Goal: Task Accomplishment & Management: Complete application form

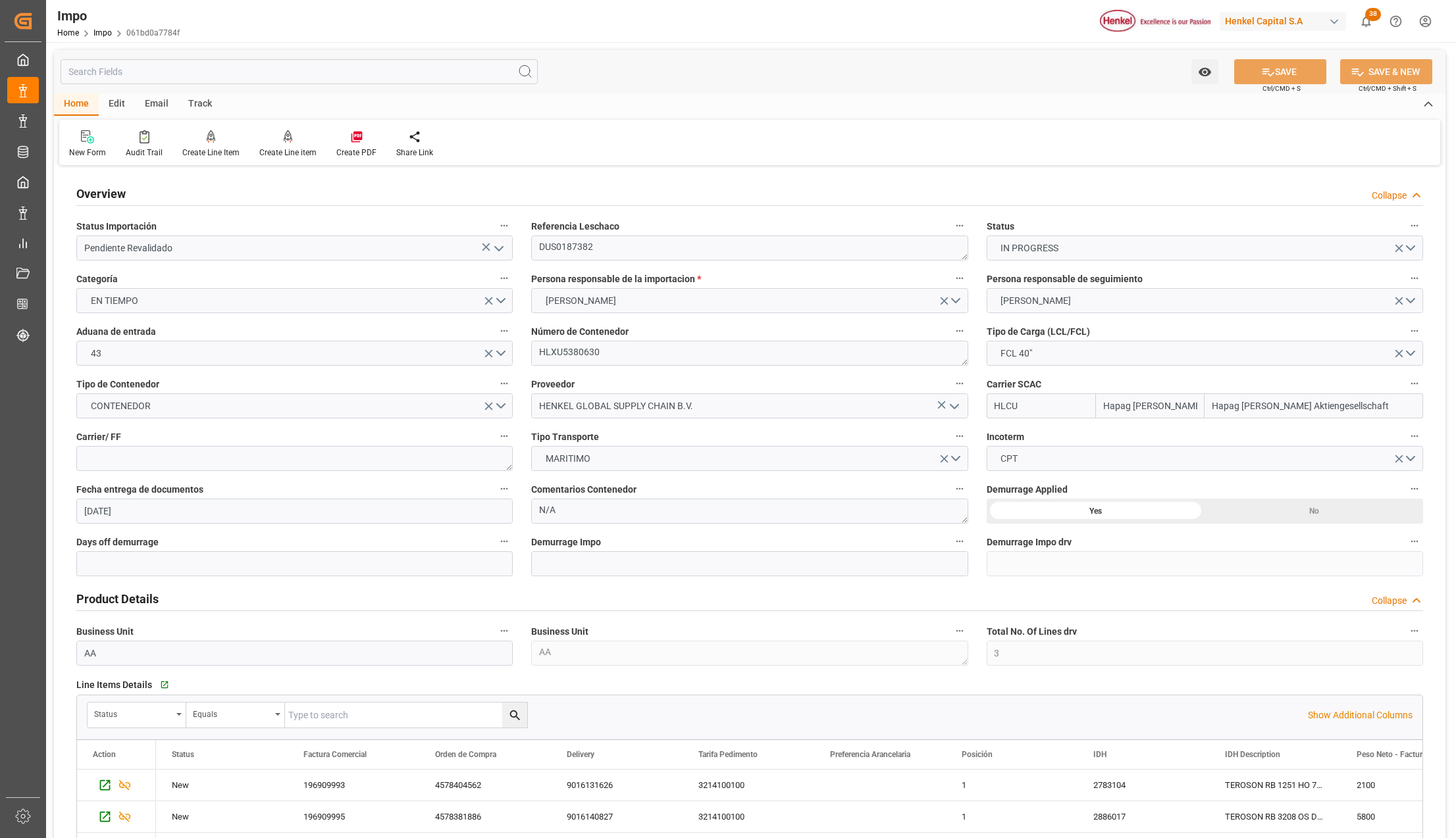
click at [624, 85] on div "Watch Option SAVE Ctrl/CMD + S SAVE & NEW Ctrl/CMD + Shift + S" at bounding box center [749, 71] width 1391 height 43
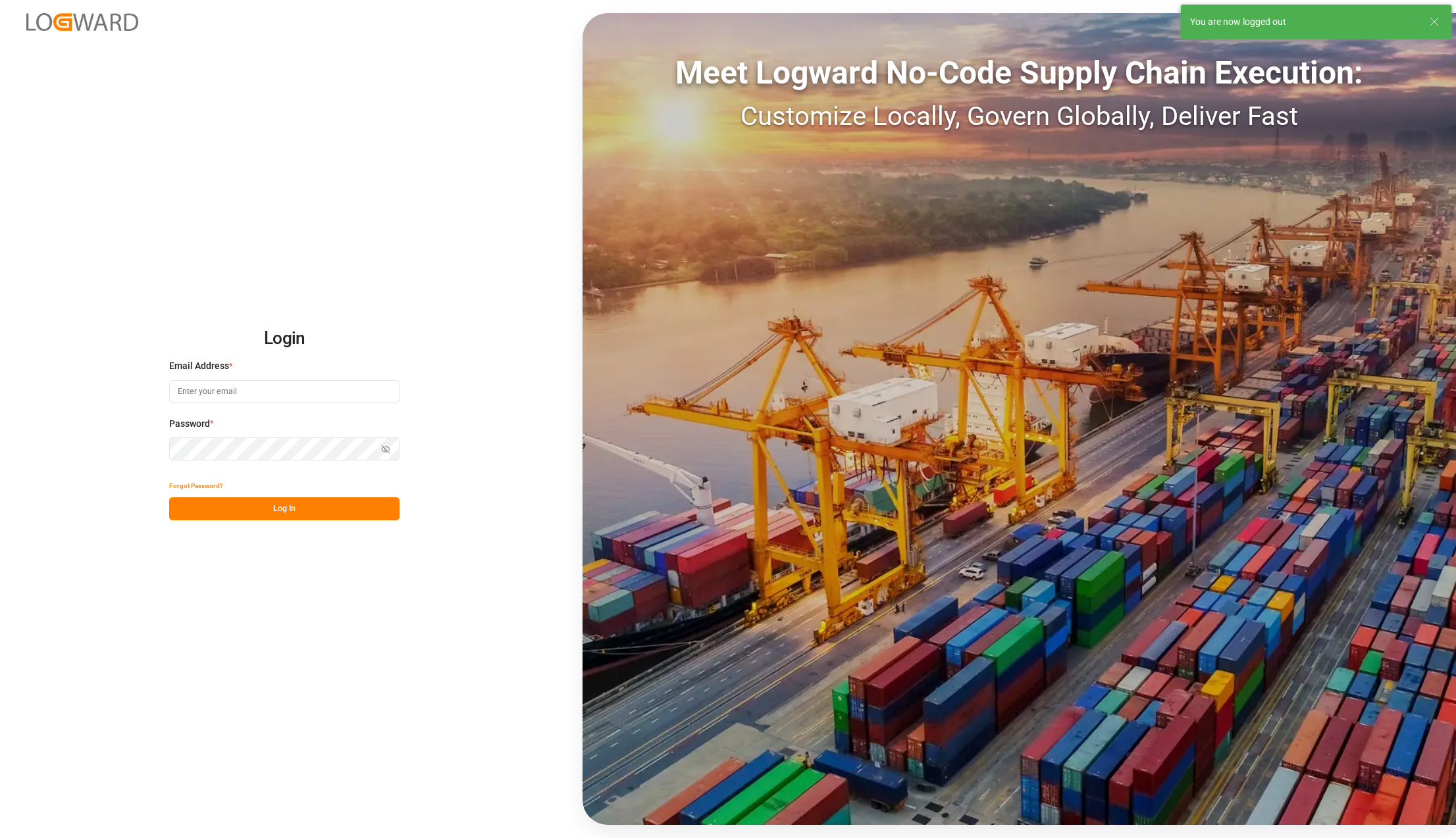
type input "karla.chavez@leschaco.com"
click at [295, 518] on button "Log In" at bounding box center [284, 509] width 231 height 23
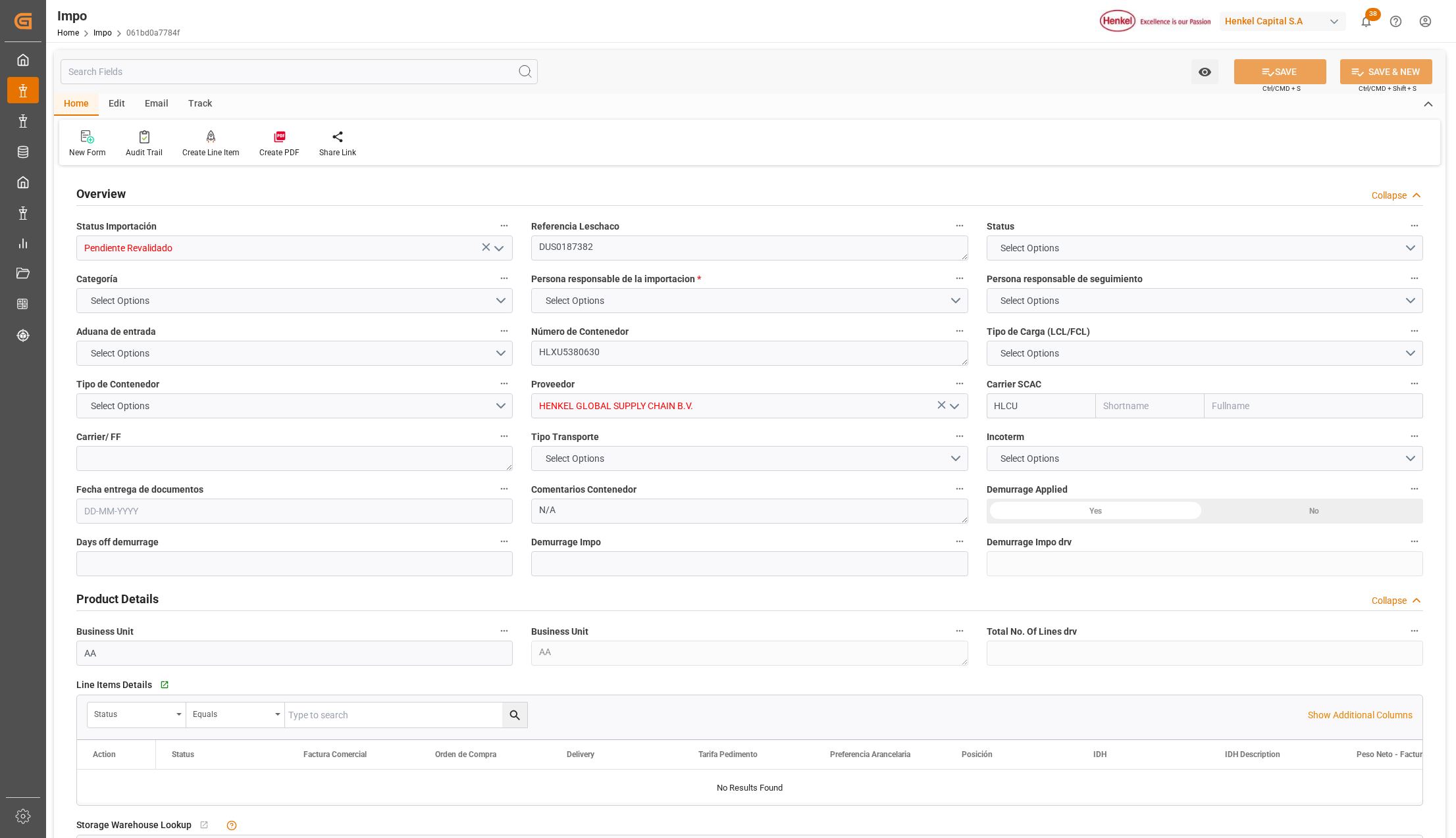
type input "Hapag [PERSON_NAME]"
type input "Hapag Lloyd Aktiengesellschaft"
type input "3"
type input "40"
type input "20"
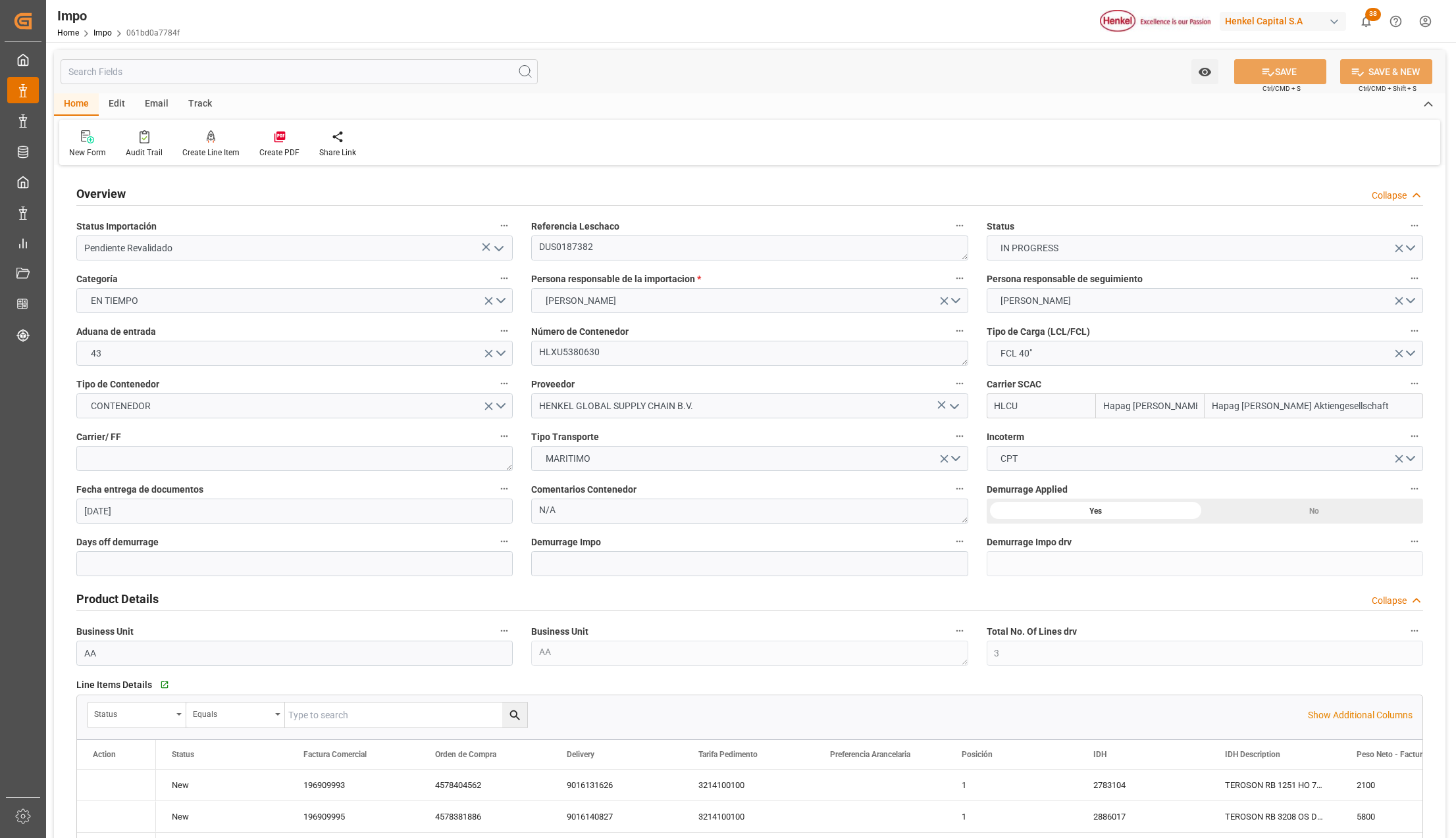
type input "14-08-2025"
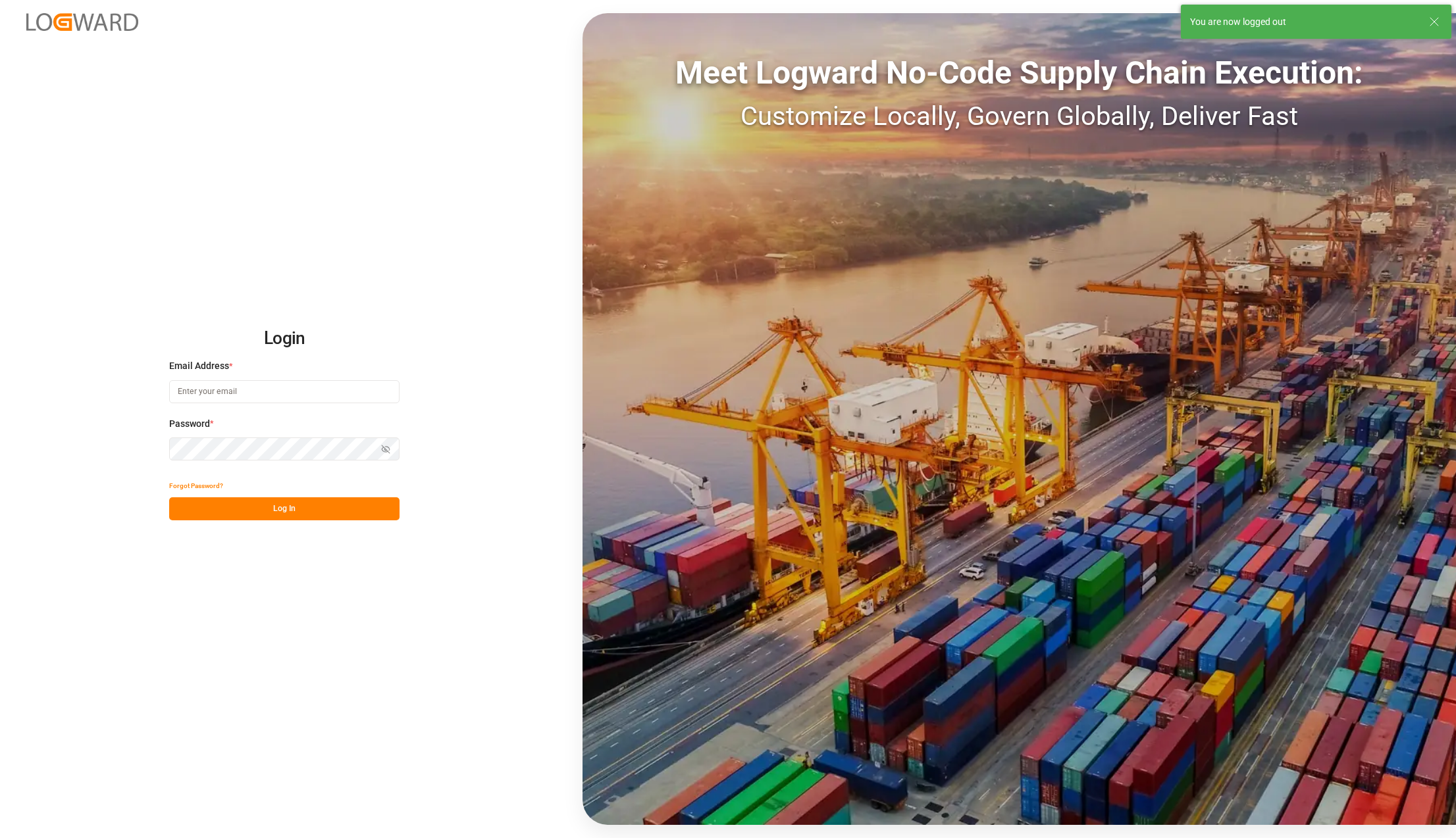
type input "[PERSON_NAME][EMAIL_ADDRESS][PERSON_NAME][DOMAIN_NAME]"
click at [303, 503] on button "Log In" at bounding box center [284, 509] width 231 height 23
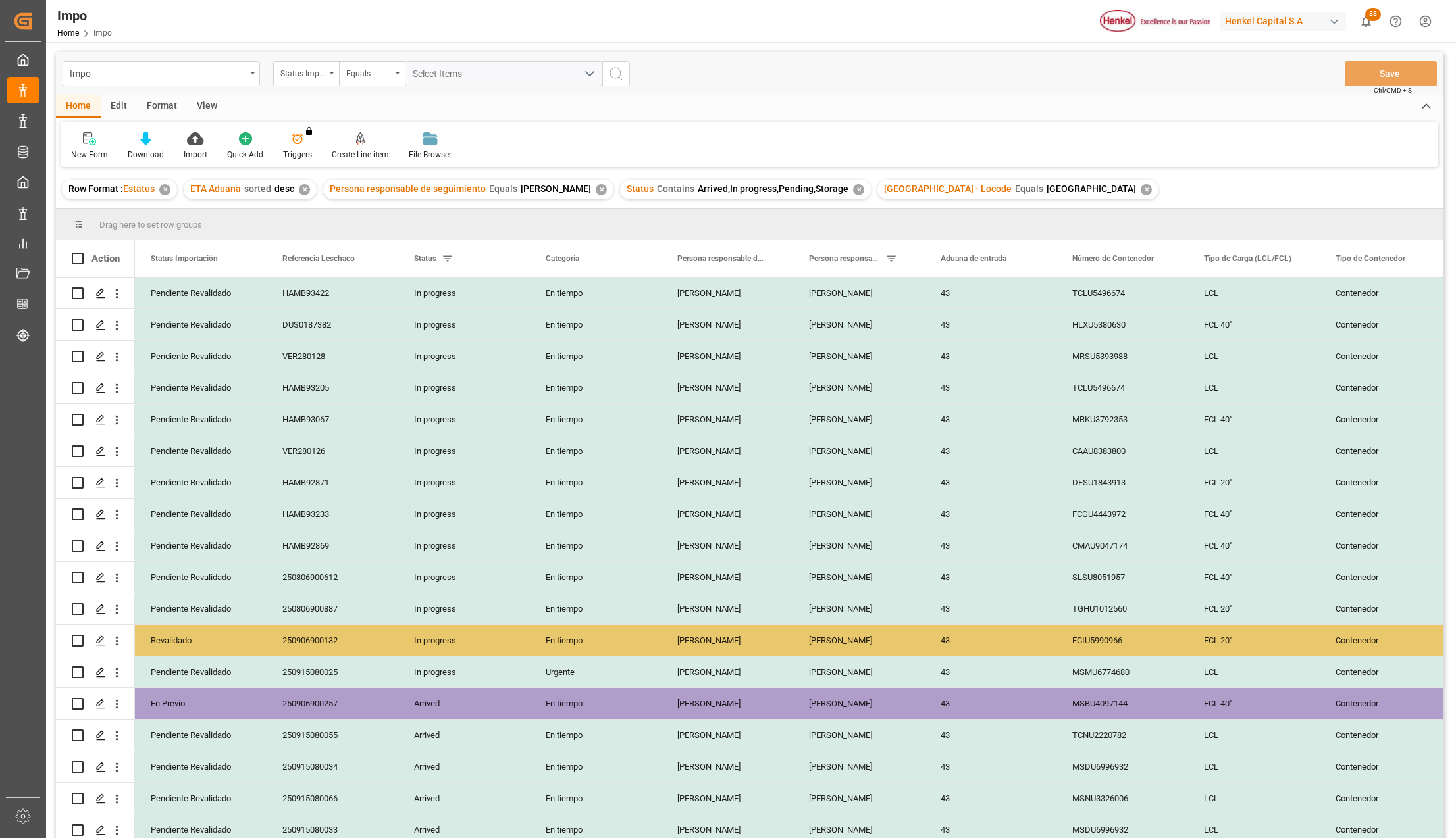
click at [206, 108] on div "View" at bounding box center [207, 106] width 40 height 23
click at [153, 146] on div "Standard Templates" at bounding box center [149, 146] width 86 height 29
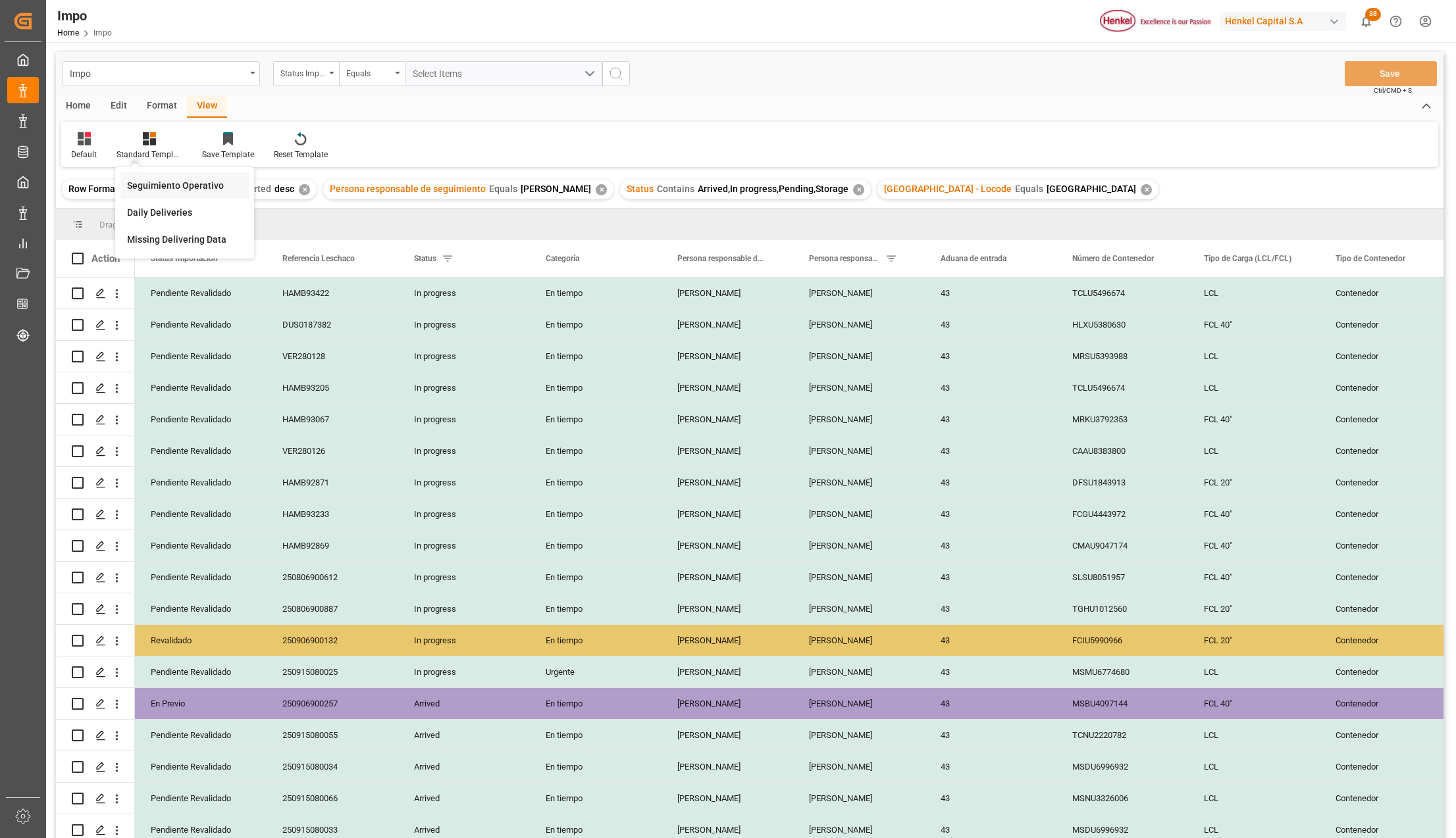
click at [156, 183] on div "Seguimiento Operativo" at bounding box center [184, 186] width 115 height 14
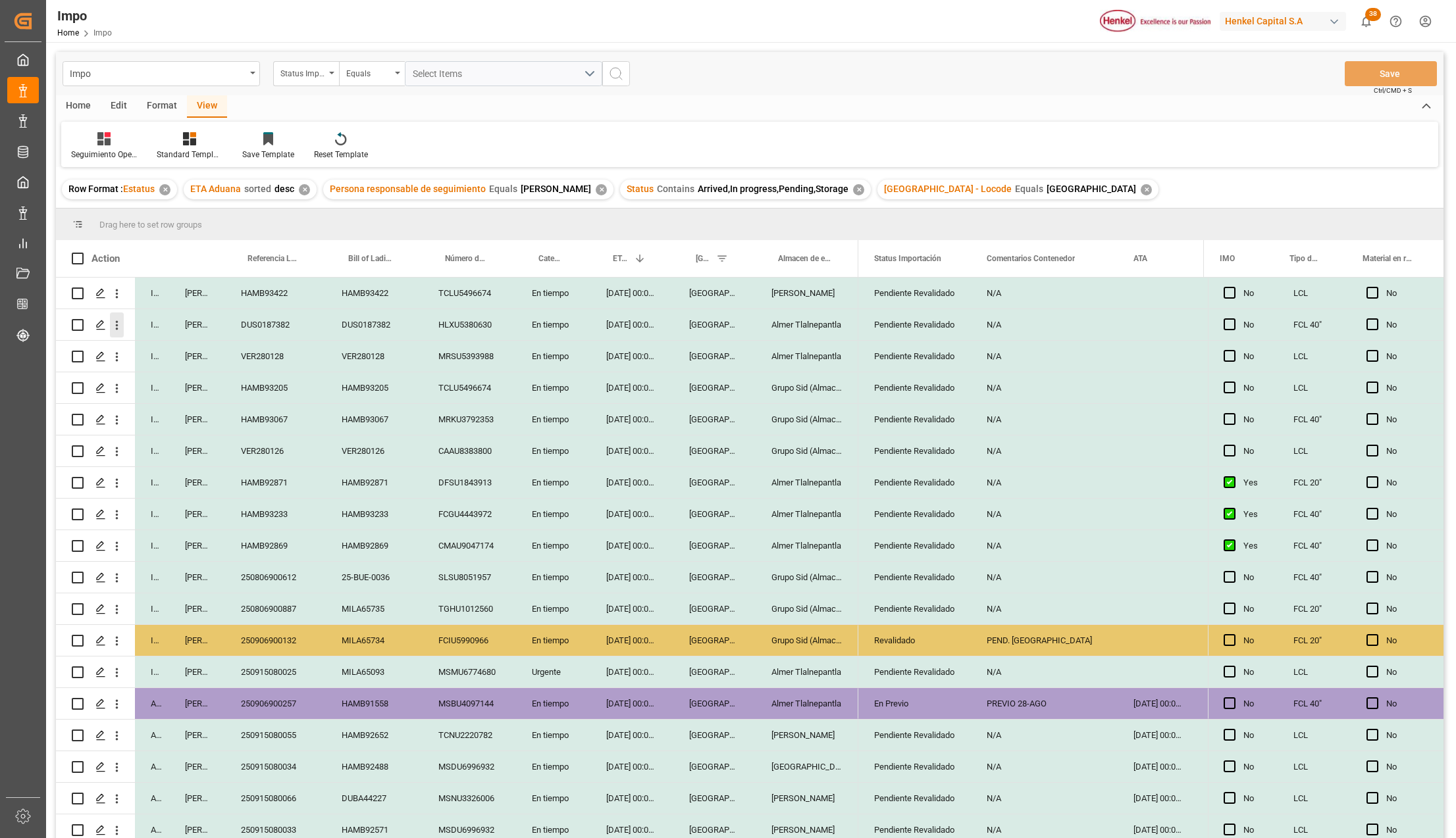
click at [114, 324] on icon "open menu" at bounding box center [116, 325] width 14 height 14
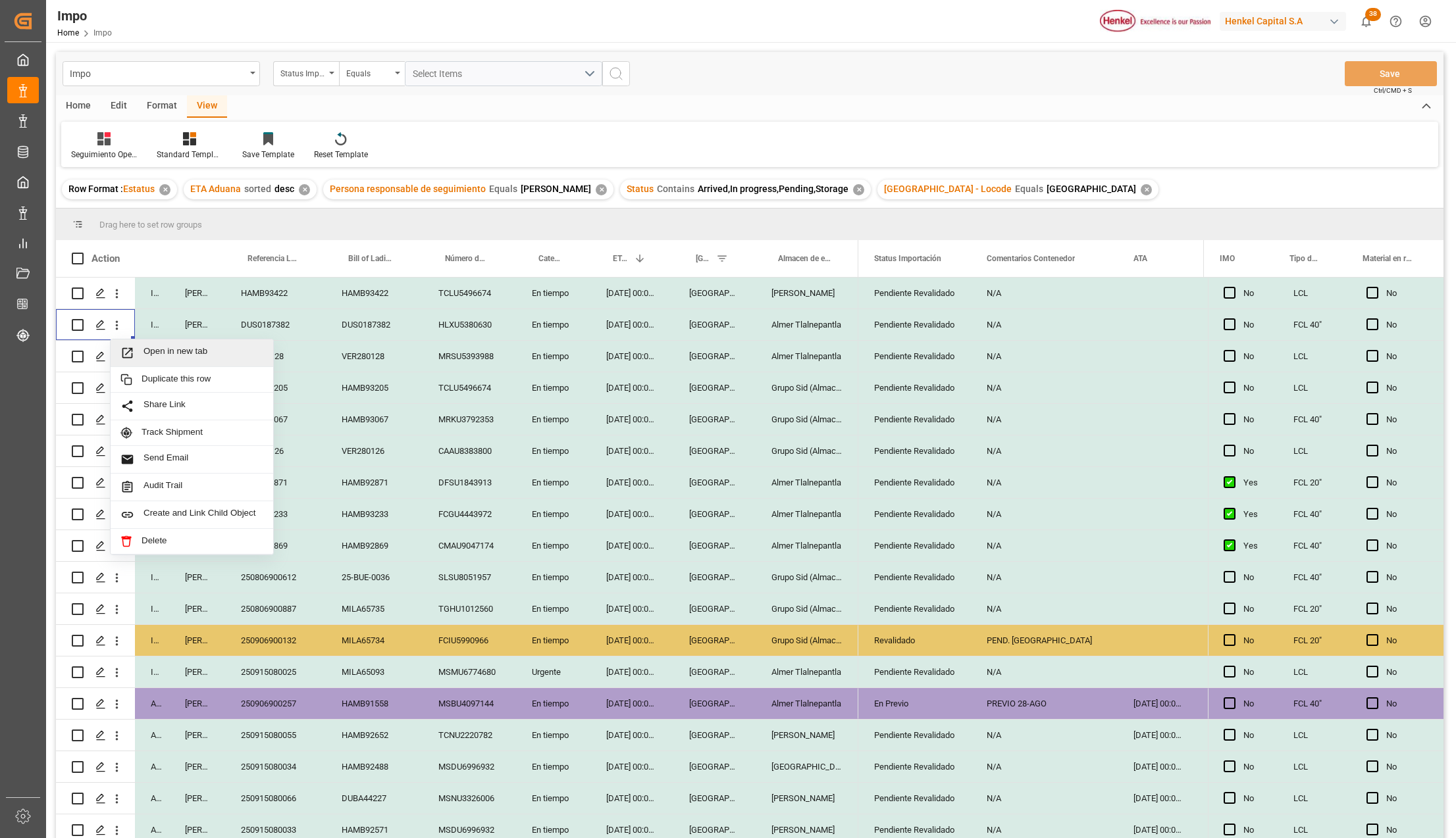
click at [129, 351] on icon "Press SPACE to select this row." at bounding box center [128, 354] width 11 height 11
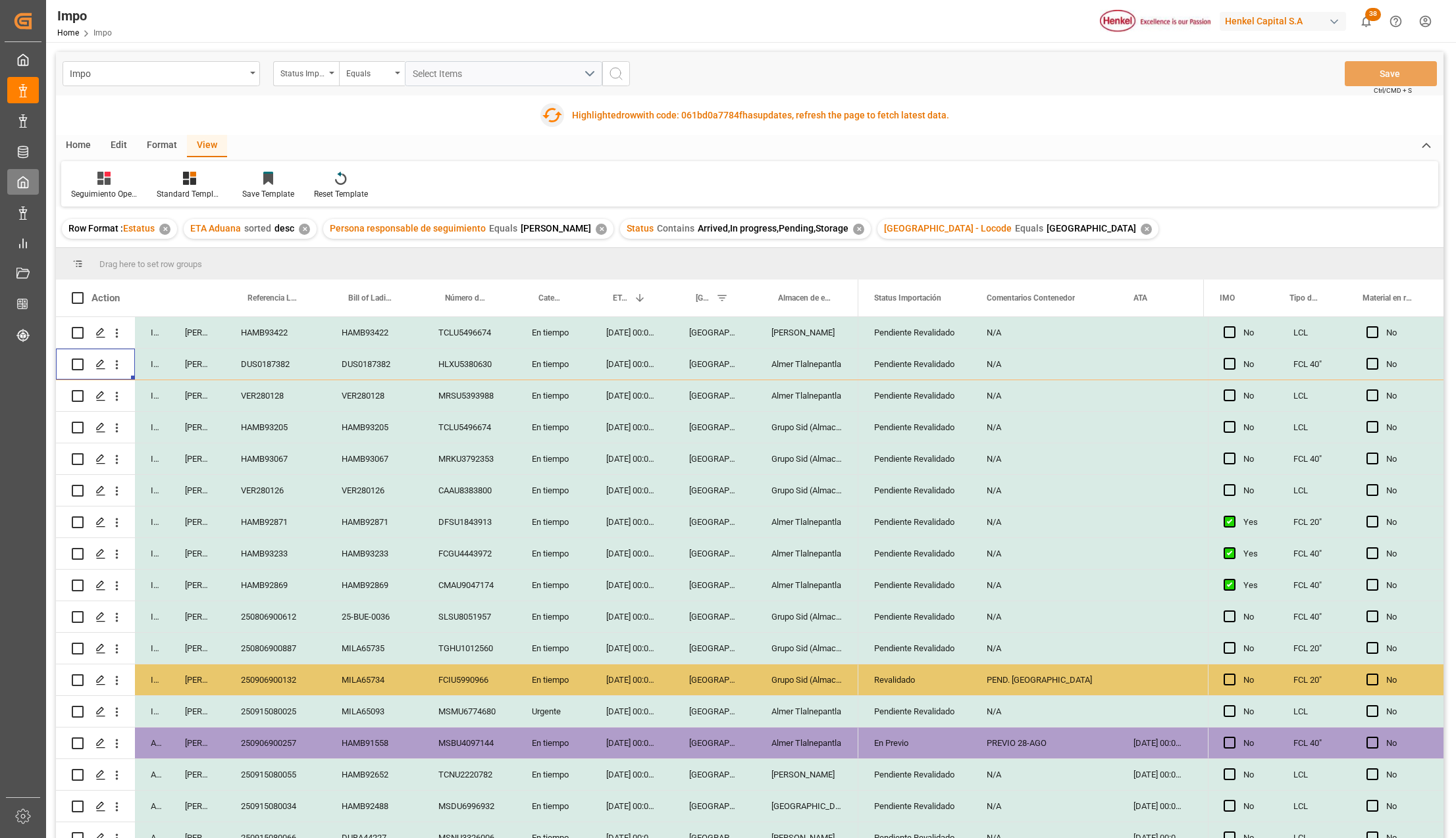
click at [551, 112] on icon "button" at bounding box center [551, 115] width 21 height 21
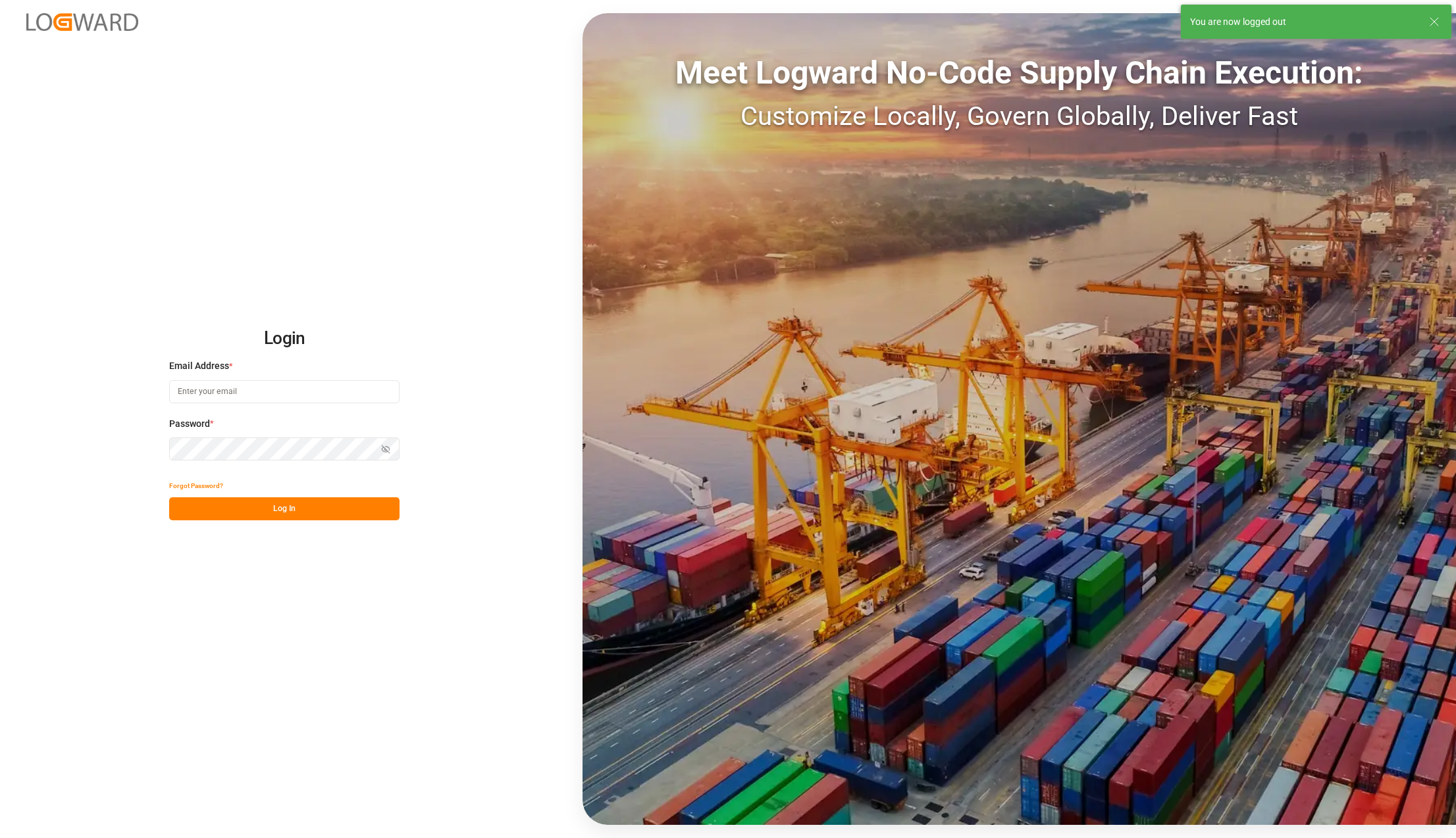
type input "[PERSON_NAME][EMAIL_ADDRESS][PERSON_NAME][DOMAIN_NAME]"
click at [214, 517] on button "Log In" at bounding box center [284, 509] width 231 height 23
type input "[PERSON_NAME][EMAIL_ADDRESS][PERSON_NAME][DOMAIN_NAME]"
click at [325, 516] on button "Log In" at bounding box center [284, 509] width 231 height 23
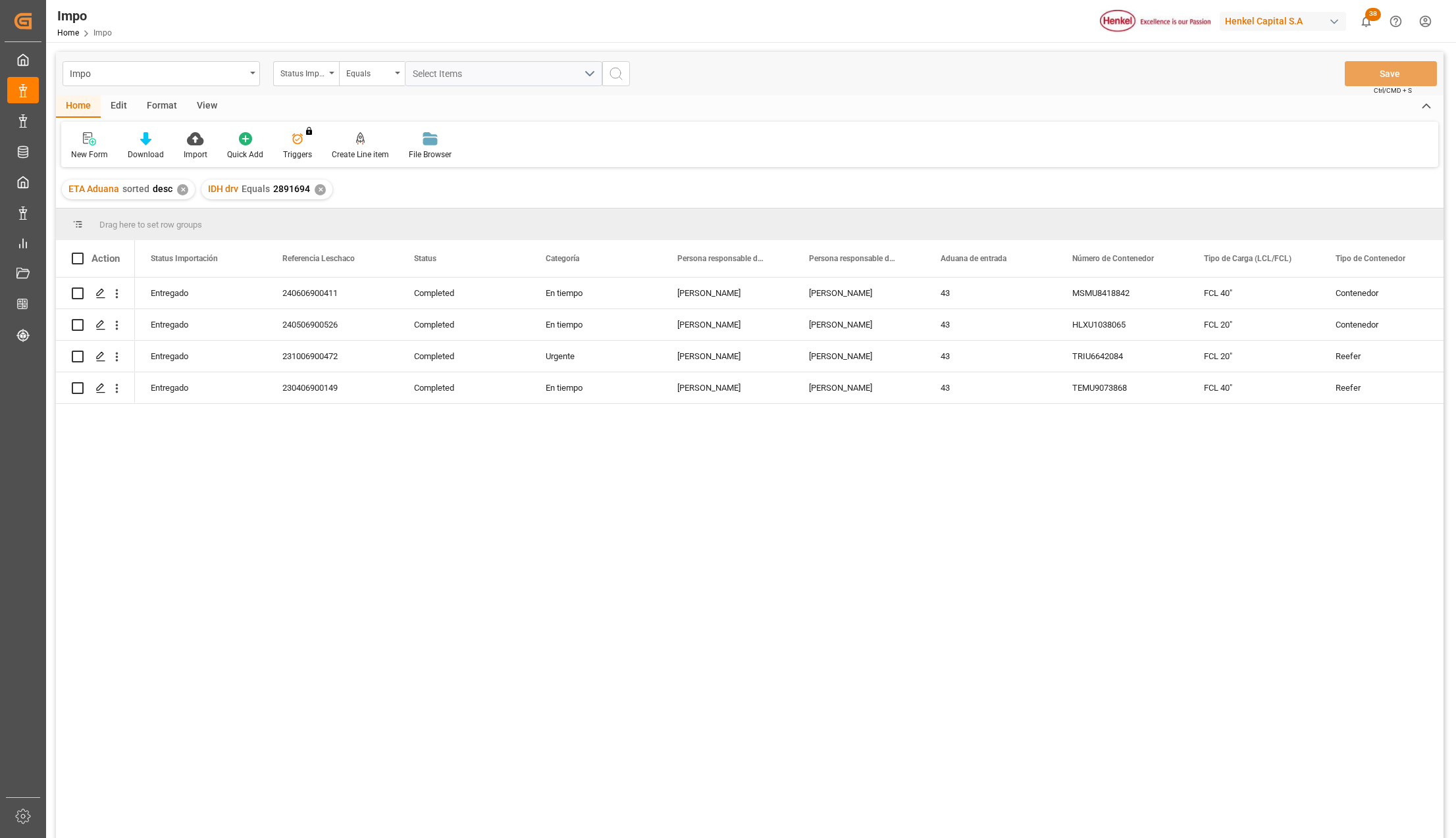
click at [216, 106] on div "View" at bounding box center [207, 106] width 40 height 23
drag, startPoint x: 146, startPoint y: 146, endPoint x: 153, endPoint y: 153, distance: 9.9
click at [148, 146] on div "Standard Templates" at bounding box center [149, 146] width 86 height 29
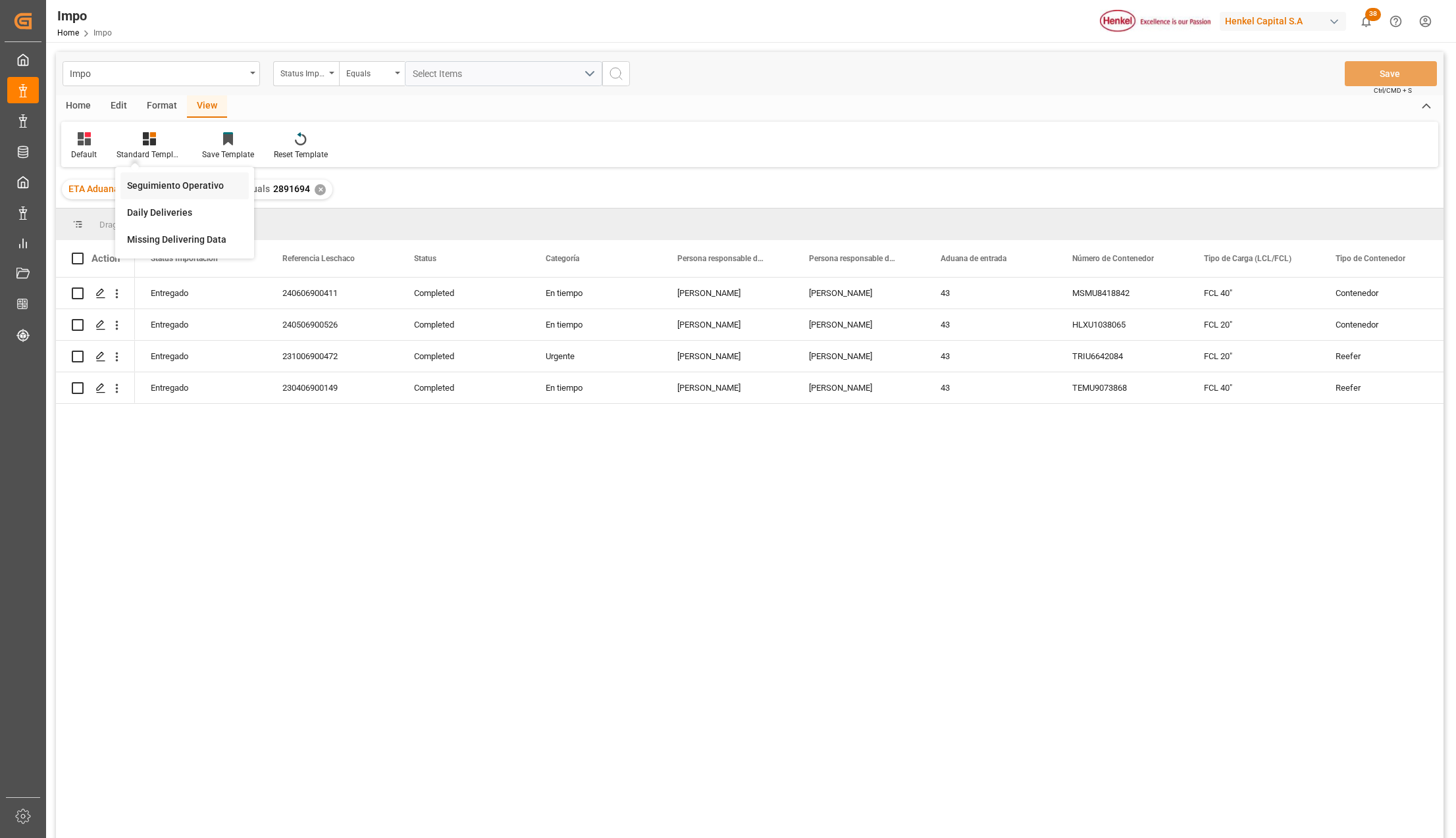
click at [156, 177] on div "Seguimiento Operativo" at bounding box center [185, 186] width 128 height 27
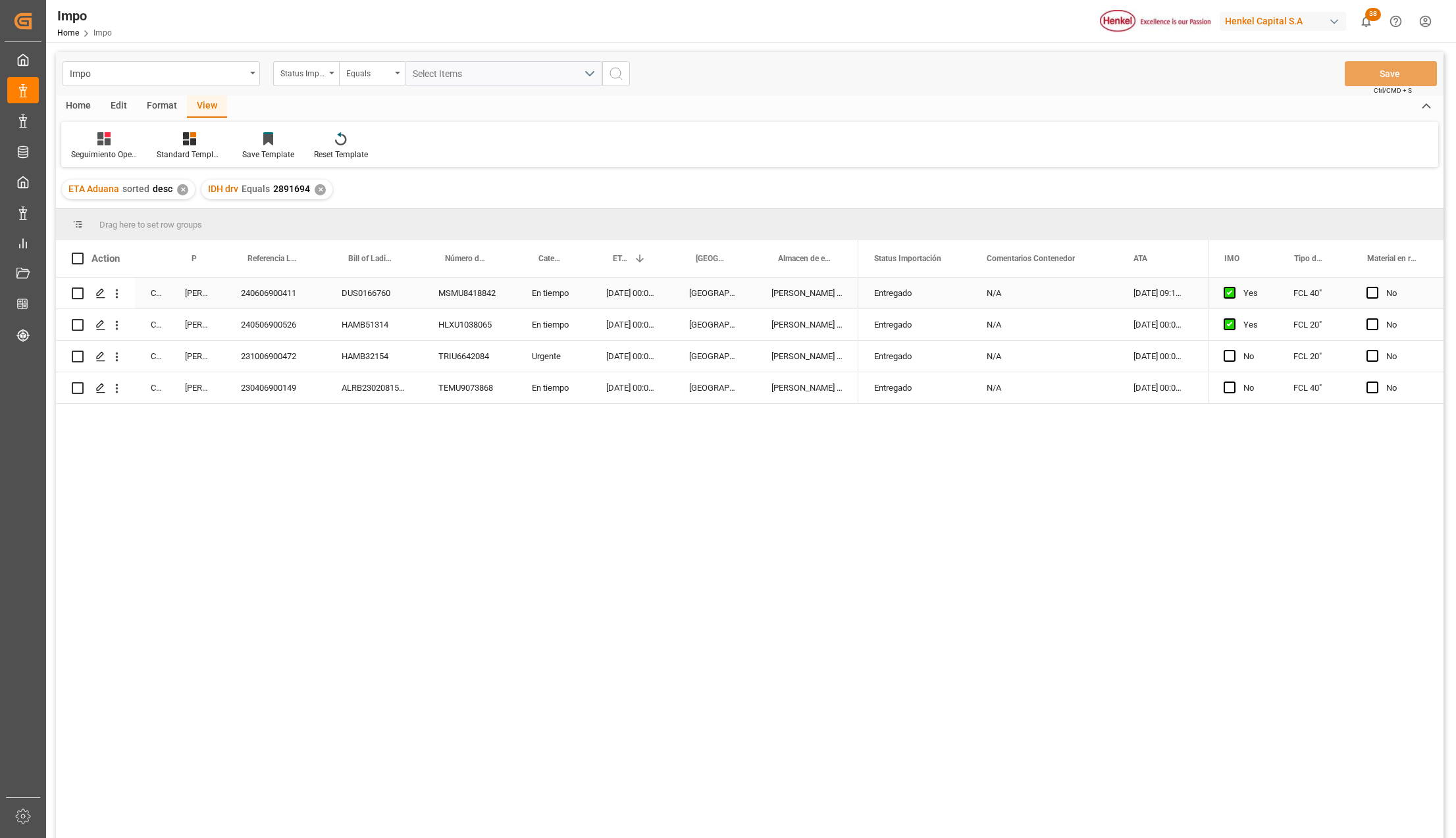
click at [292, 296] on div "240606900411" at bounding box center [275, 293] width 100 height 31
click at [1136, 296] on div "04-06-2024 09:12:00" at bounding box center [1157, 293] width 80 height 31
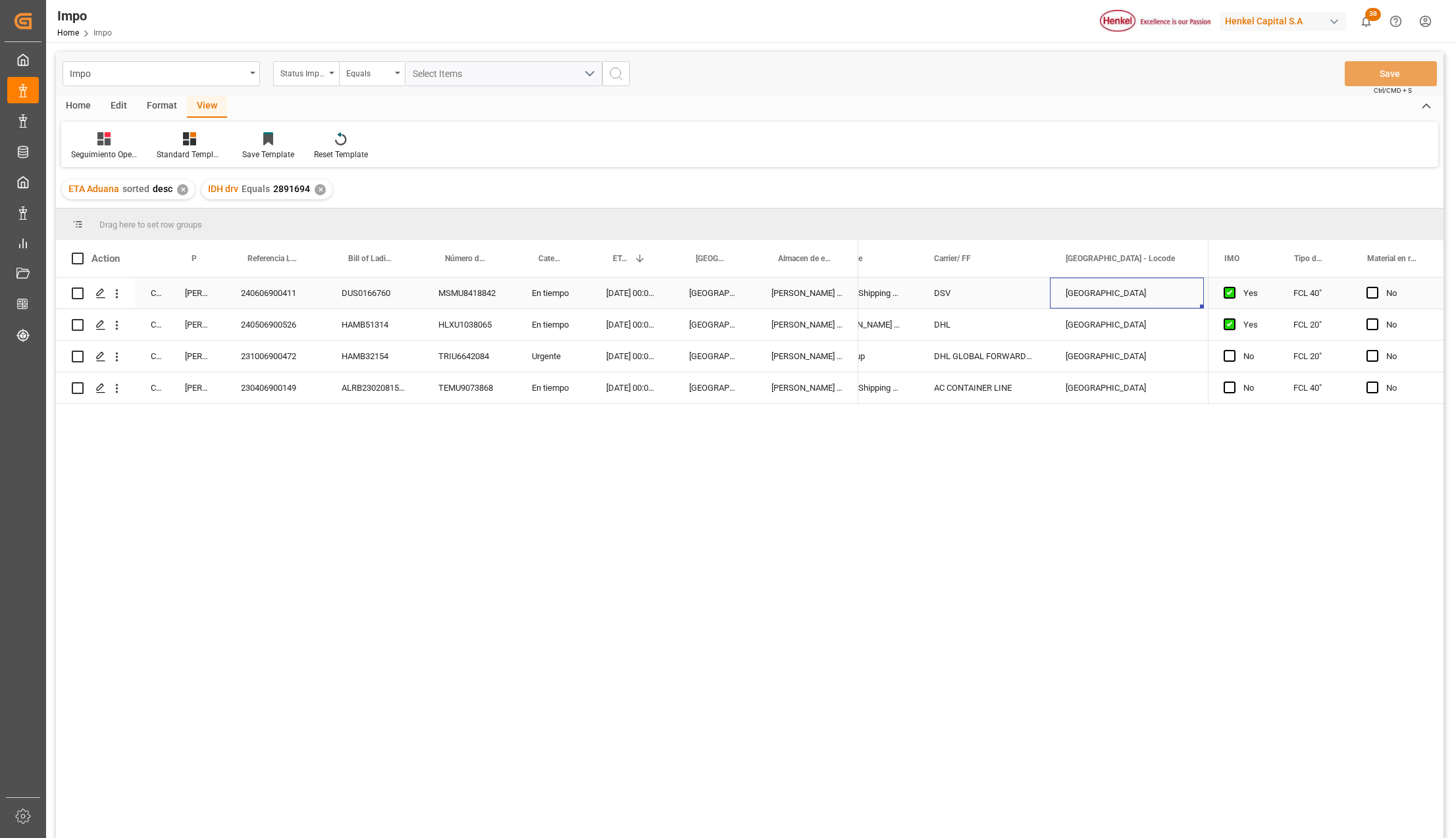
scroll to position [0, 1306]
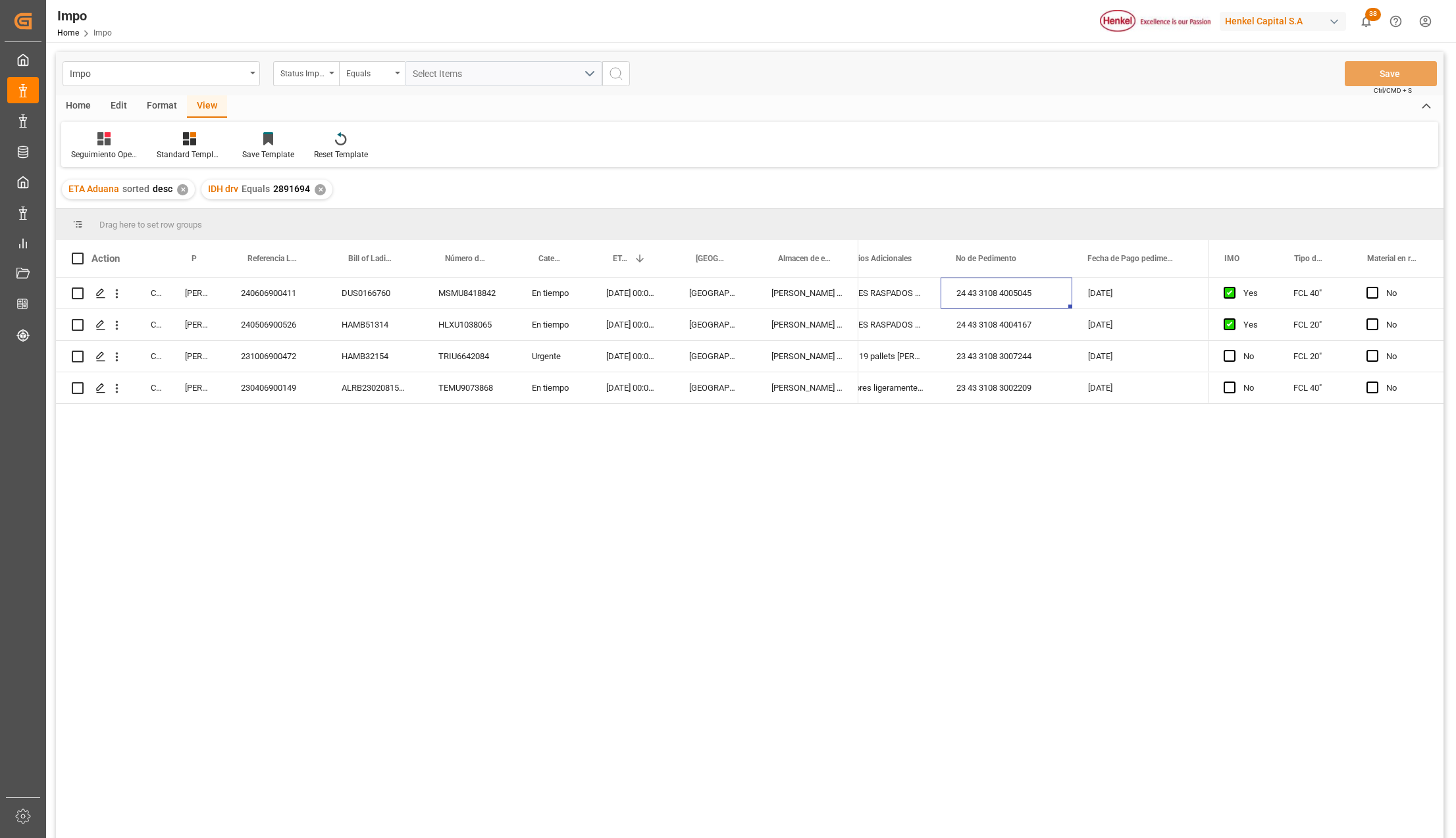
click at [300, 541] on div "Completed Guillermina Simon 240606900411 DUS0166760 MSMU8418842 En tiempo 04-06…" at bounding box center [749, 560] width 1387 height 565
click at [230, 599] on div "Completed Guillermina Simon 240606900411 DUS0166760 MSMU8418842 En tiempo 04-06…" at bounding box center [749, 560] width 1387 height 565
click at [324, 583] on div "Completed Guillermina Simon 240606900411 DUS0166760 MSMU8418842 En tiempo 04-06…" at bounding box center [749, 560] width 1387 height 565
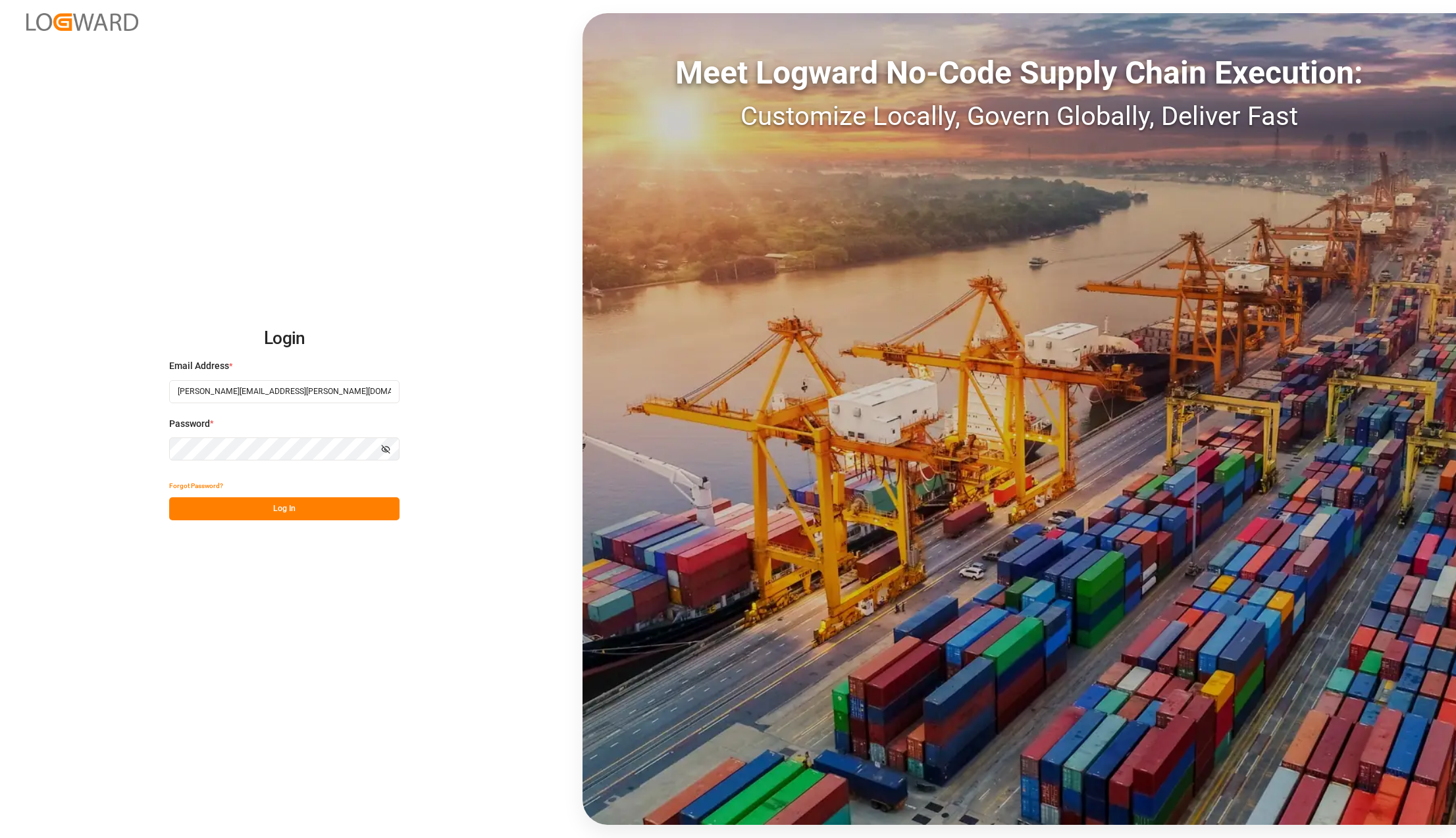
click at [261, 501] on button "Log In" at bounding box center [284, 509] width 231 height 23
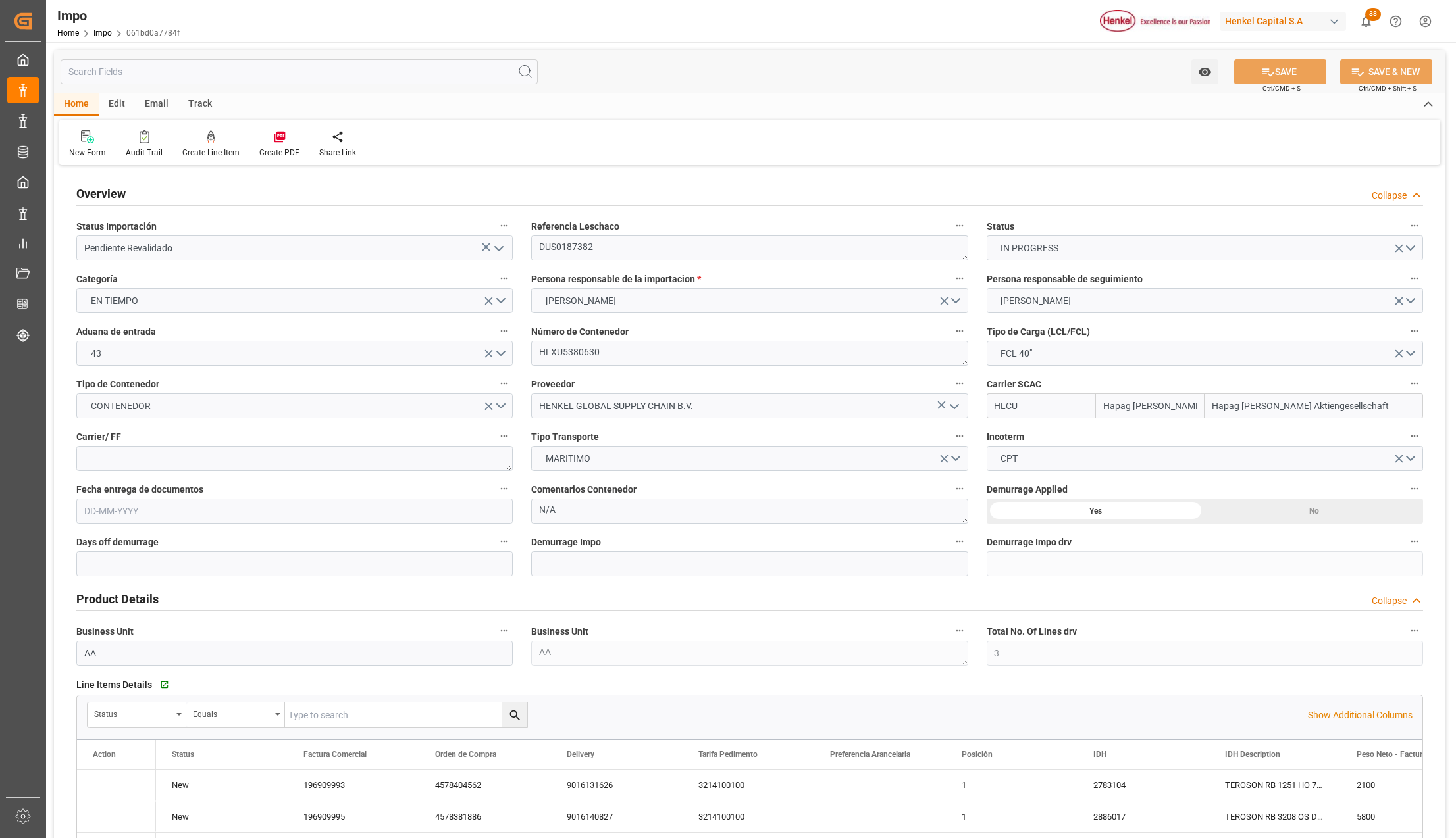
type input "Hapag [PERSON_NAME]"
type input "Hapag [PERSON_NAME] Aktiengesellschaft"
type input "3"
type input "40"
type input "20"
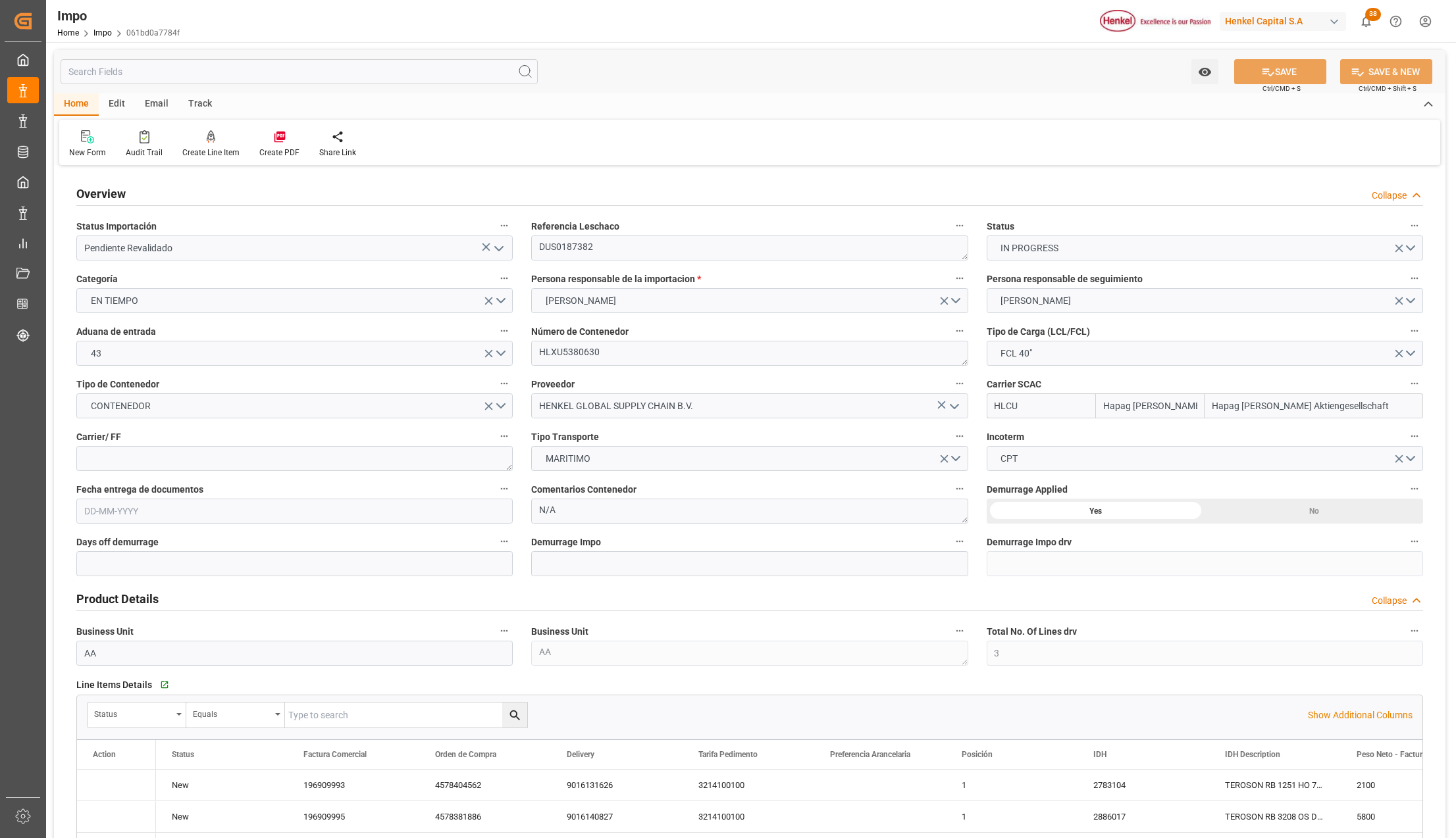
type input "[DATE]"
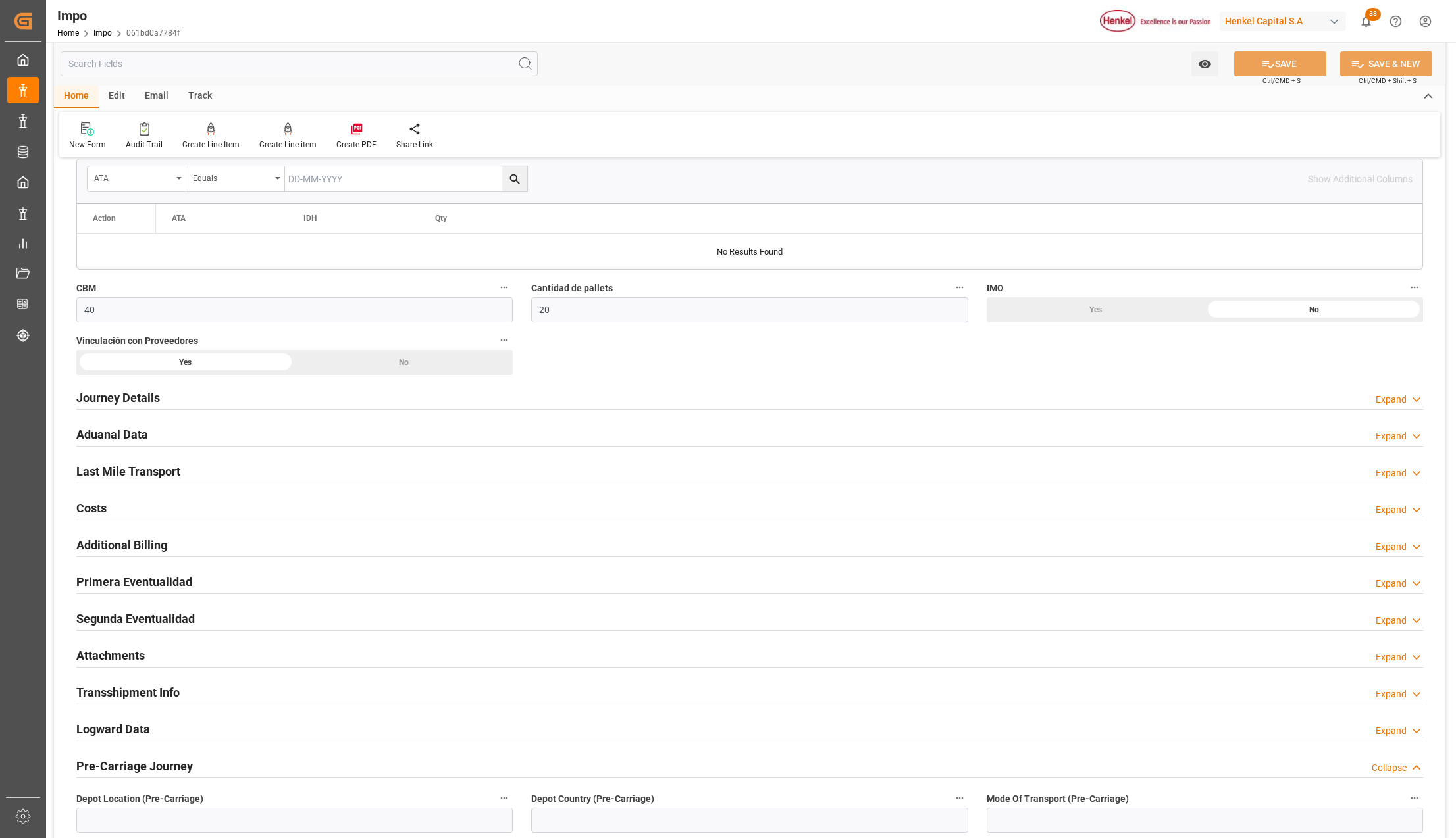
scroll to position [790, 0]
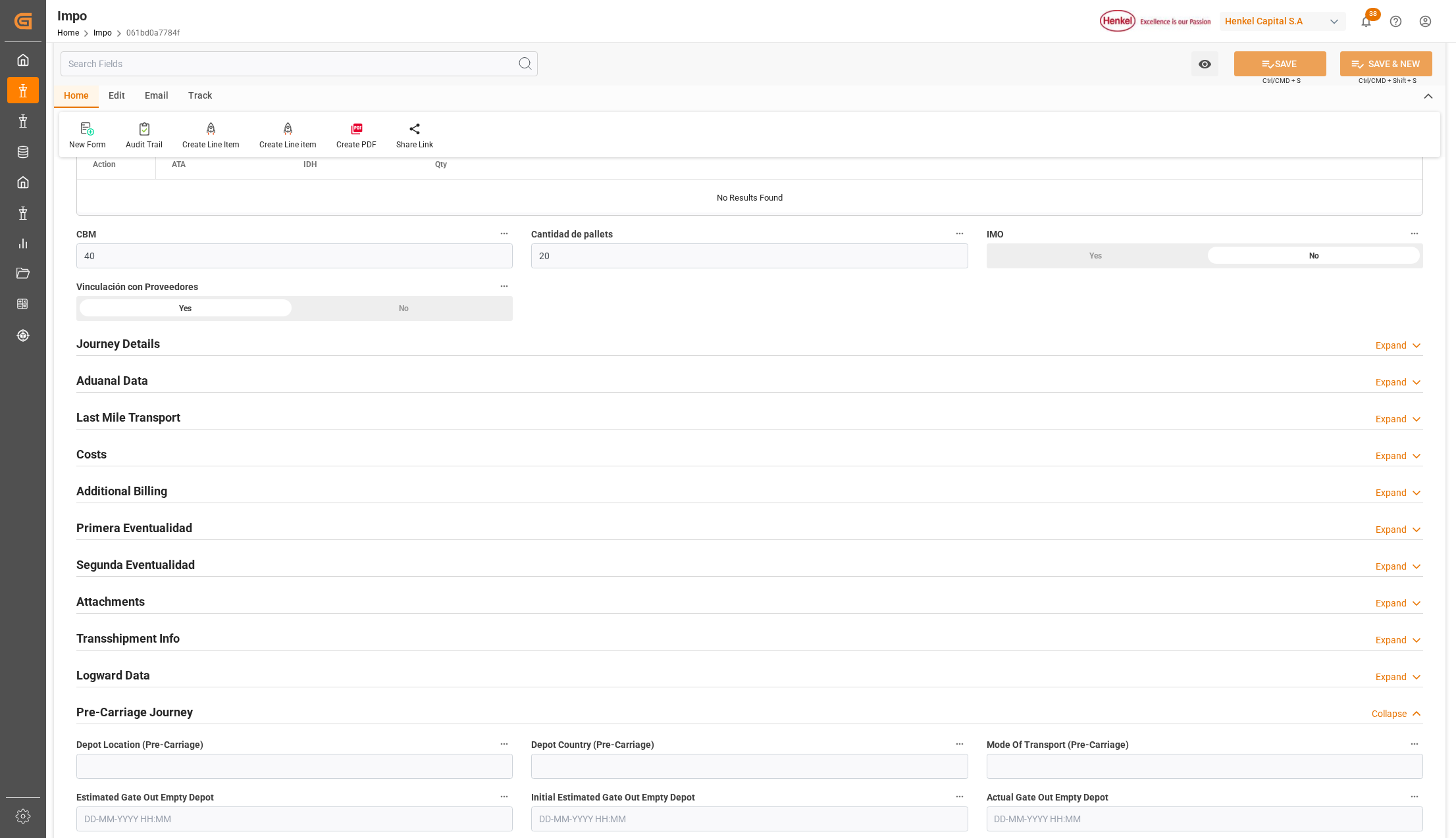
click at [83, 603] on h2 "Attachments" at bounding box center [110, 602] width 69 height 18
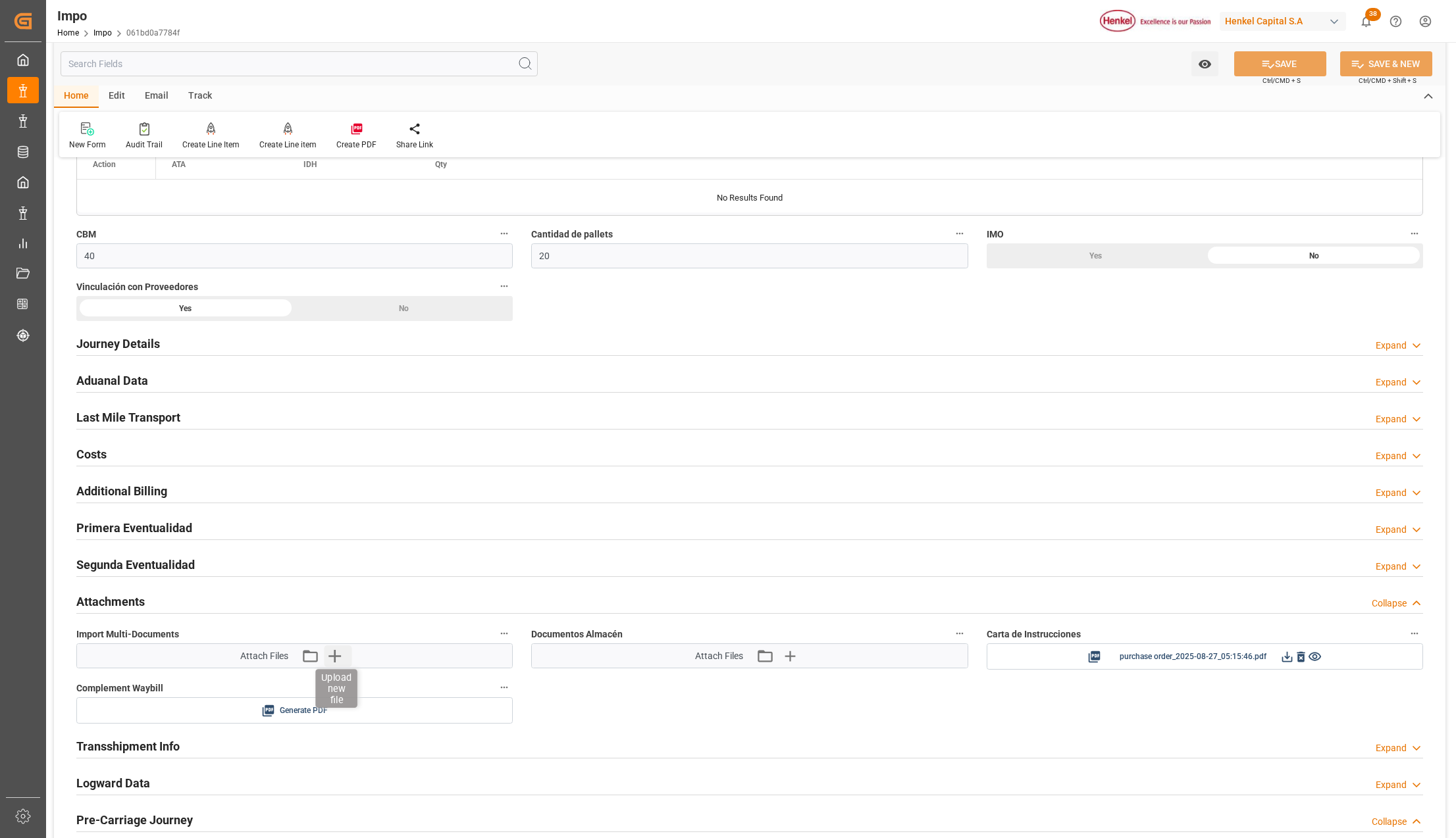
click at [337, 653] on icon "button" at bounding box center [334, 655] width 21 height 21
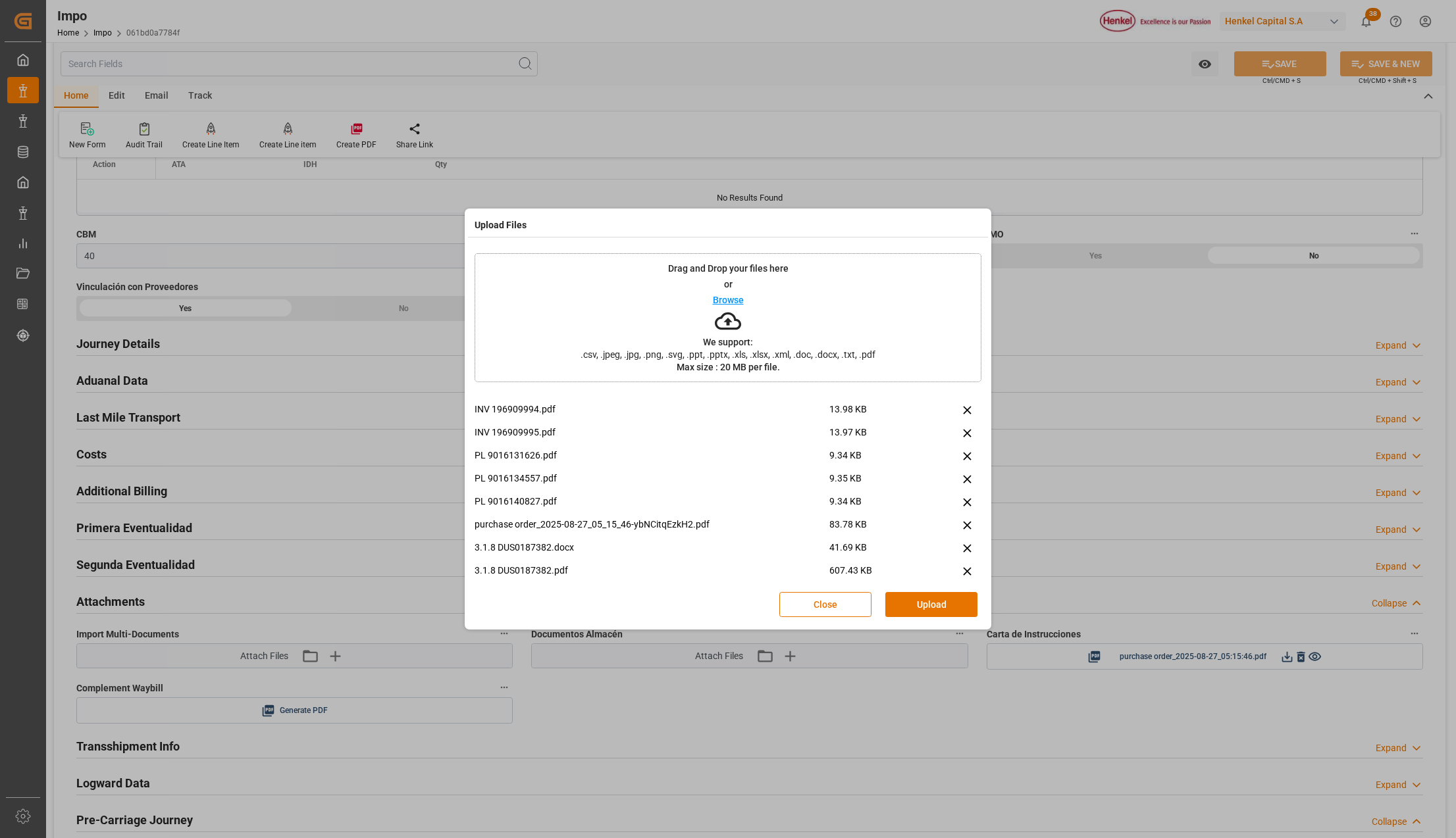
scroll to position [148, 0]
click at [963, 509] on icon at bounding box center [966, 511] width 8 height 8
click at [941, 605] on button "Upload" at bounding box center [931, 605] width 92 height 25
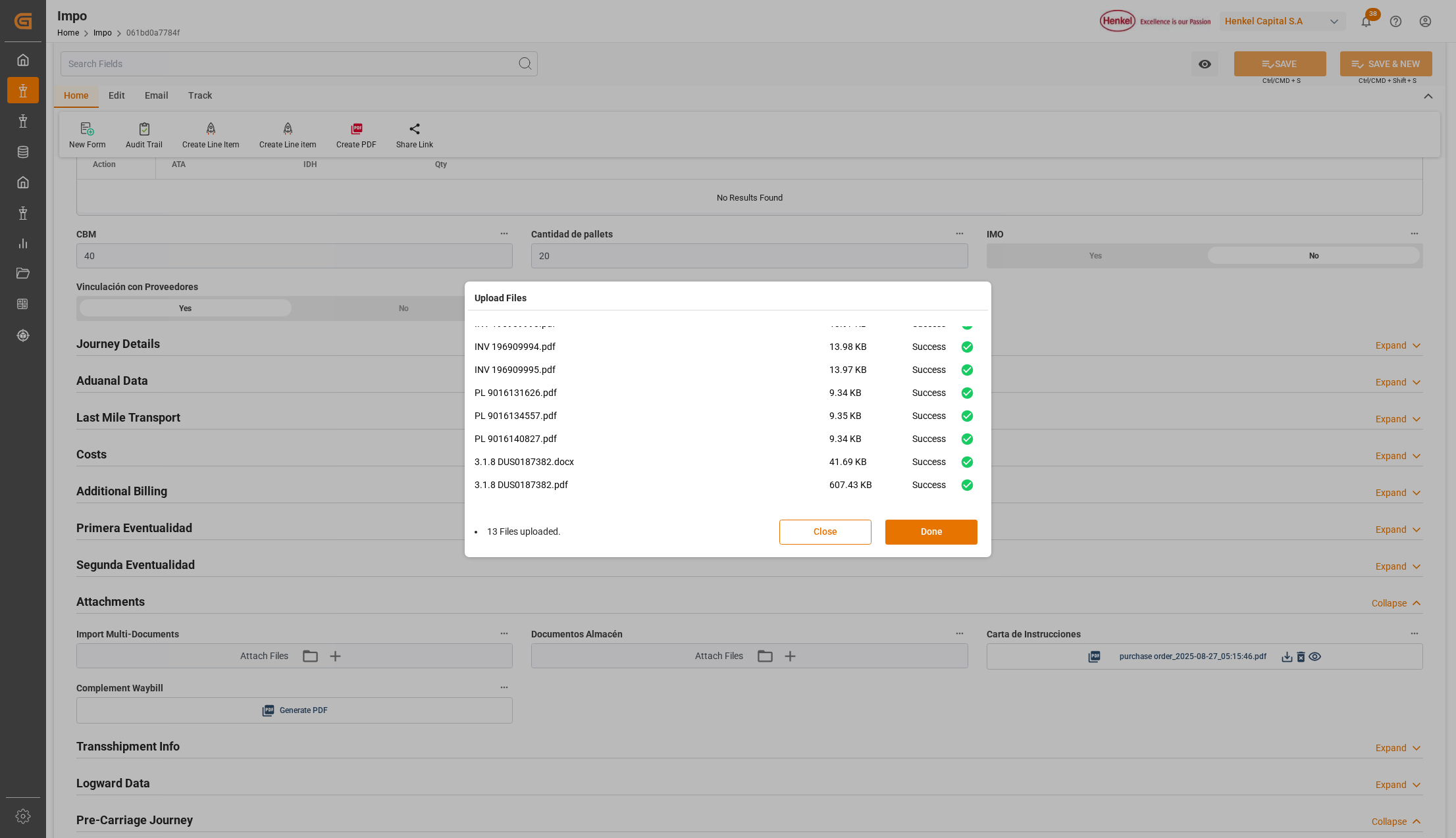
drag, startPoint x: 930, startPoint y: 524, endPoint x: 1149, endPoint y: 511, distance: 219.4
click at [930, 524] on button "Done" at bounding box center [931, 532] width 92 height 25
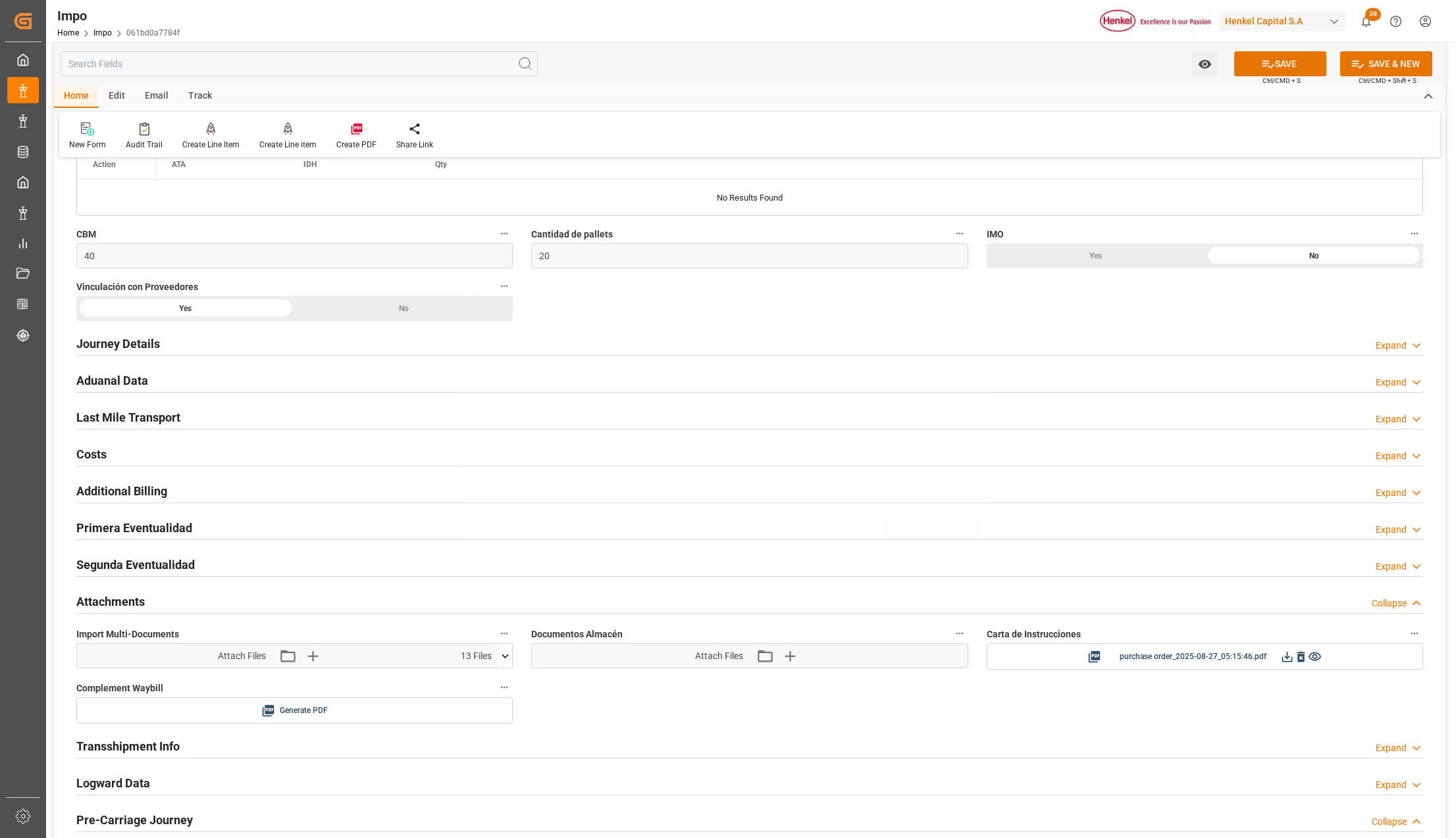
scroll to position [0, 0]
click at [1261, 70] on icon at bounding box center [1267, 63] width 14 height 14
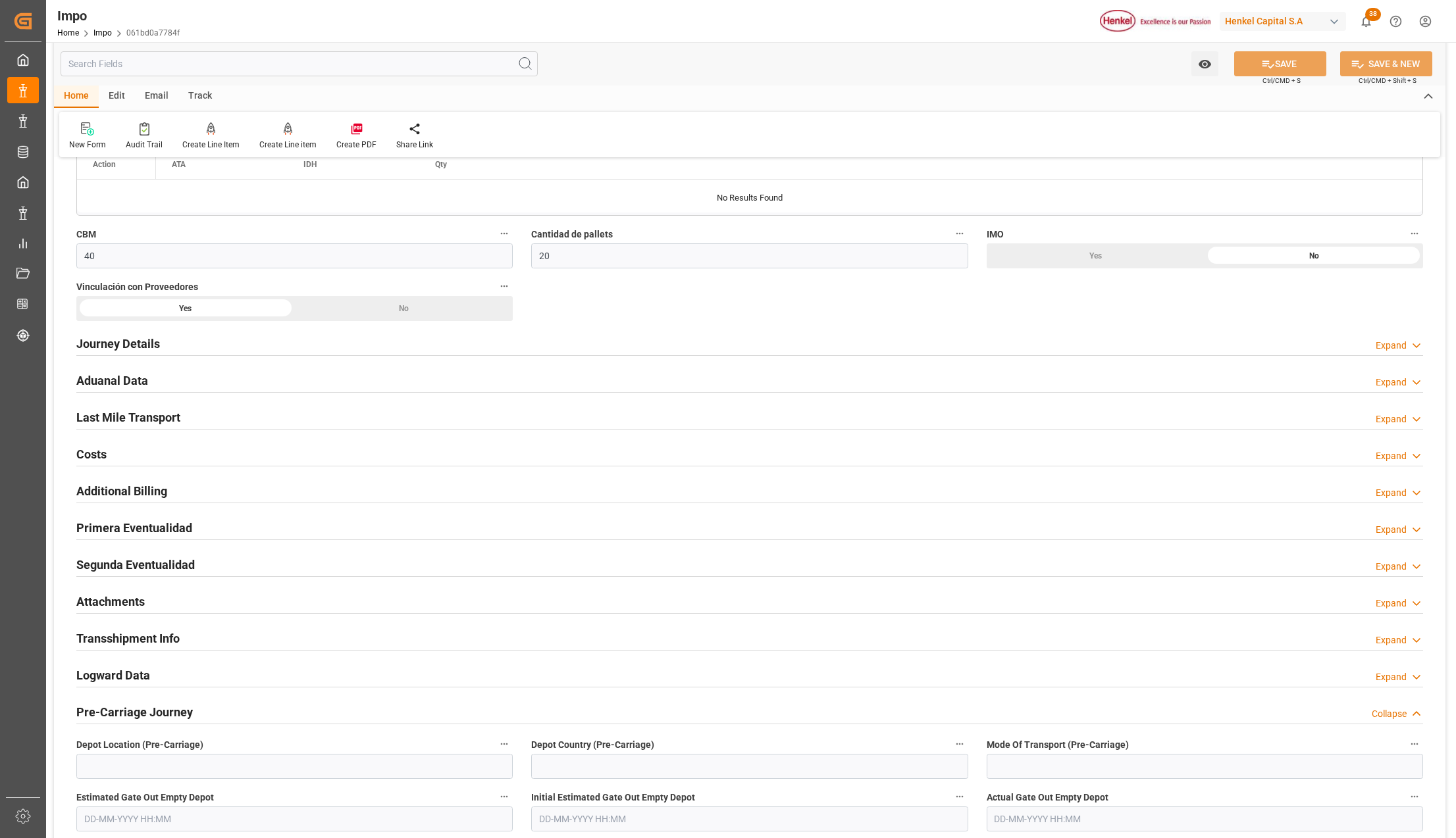
drag, startPoint x: 130, startPoint y: 600, endPoint x: 314, endPoint y: 614, distance: 184.5
click at [130, 600] on h2 "Attachments" at bounding box center [110, 602] width 69 height 18
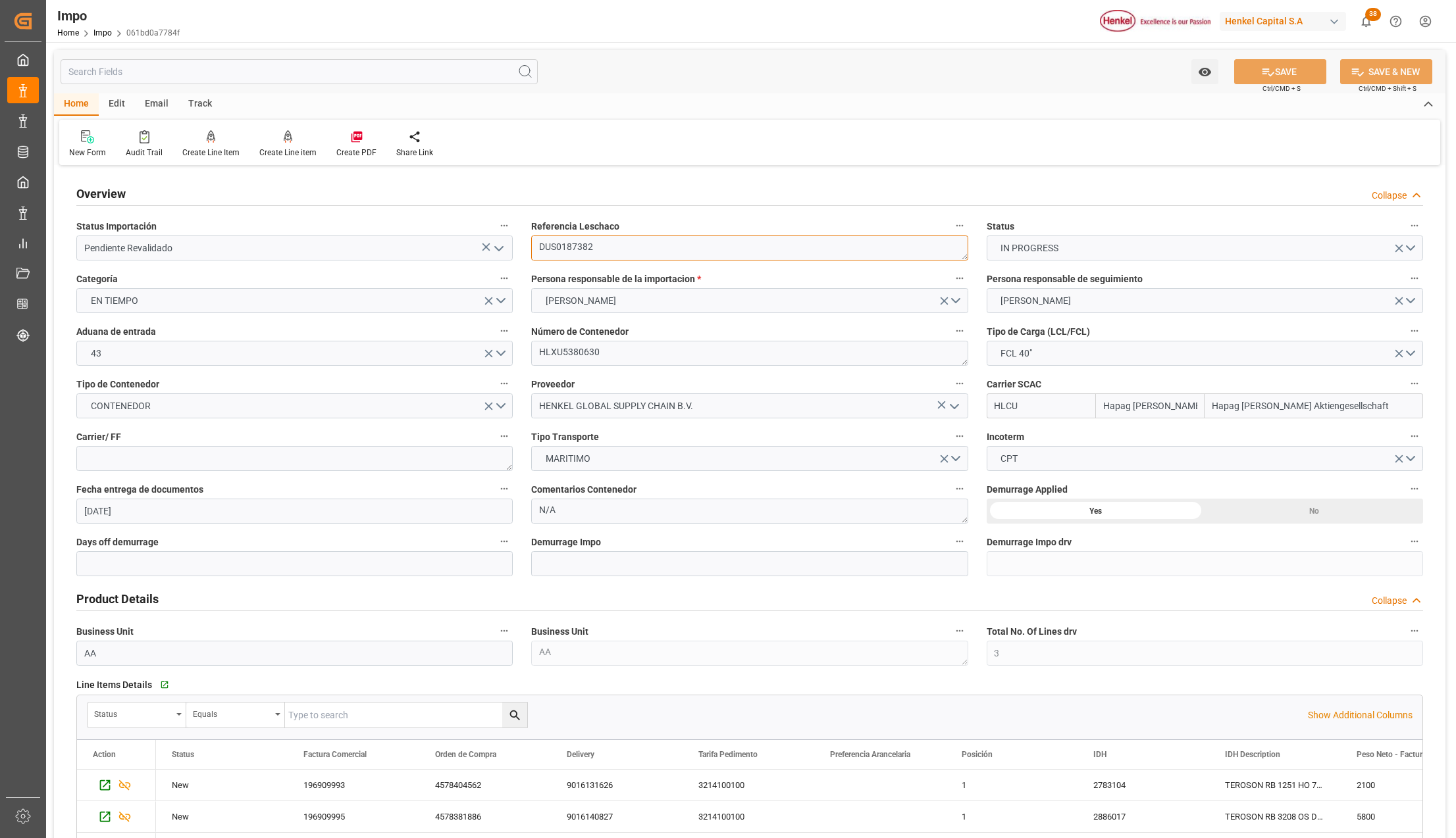
click at [588, 249] on textarea "DUS0187382" at bounding box center [749, 248] width 436 height 25
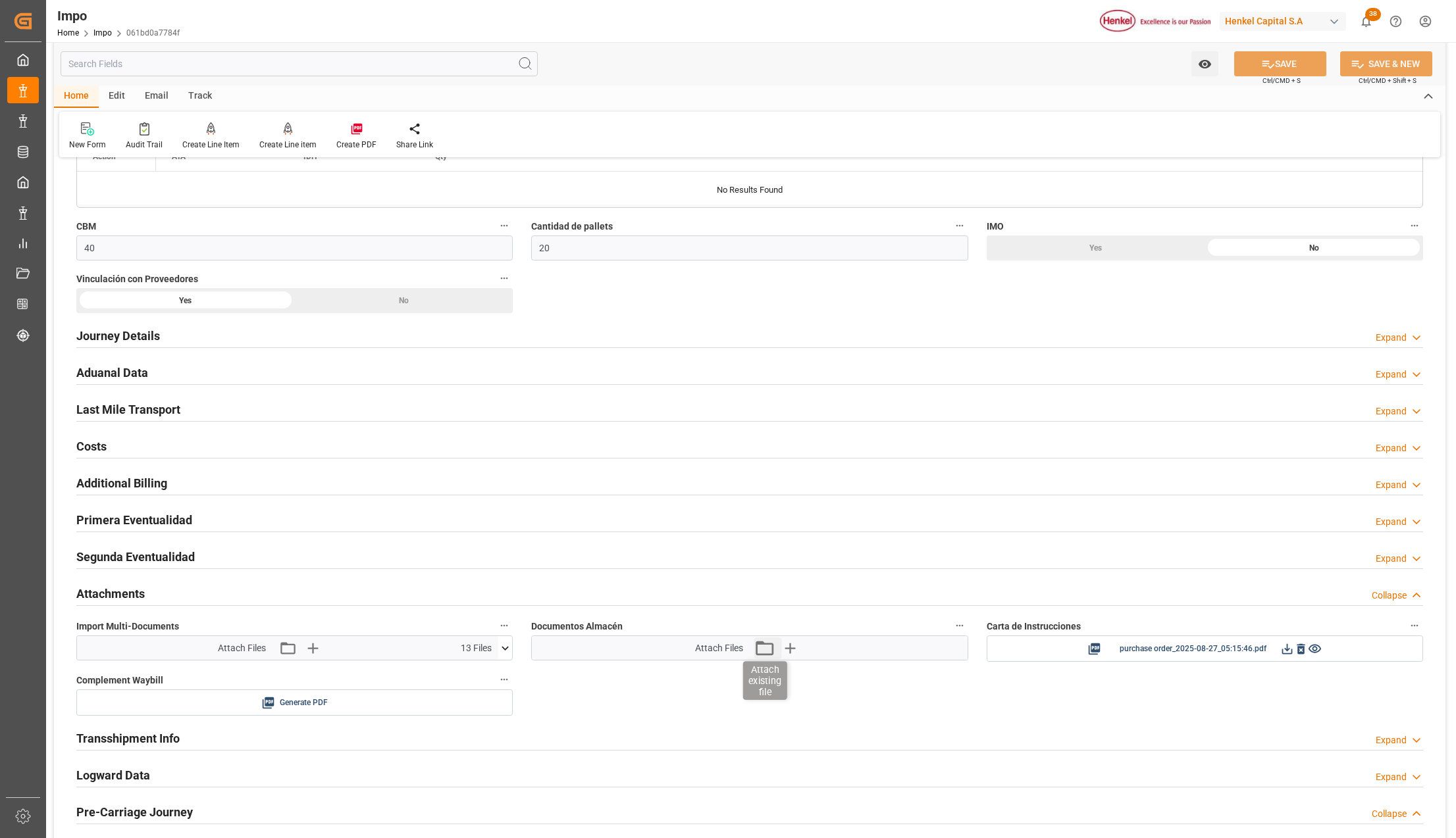
scroll to position [877, 0]
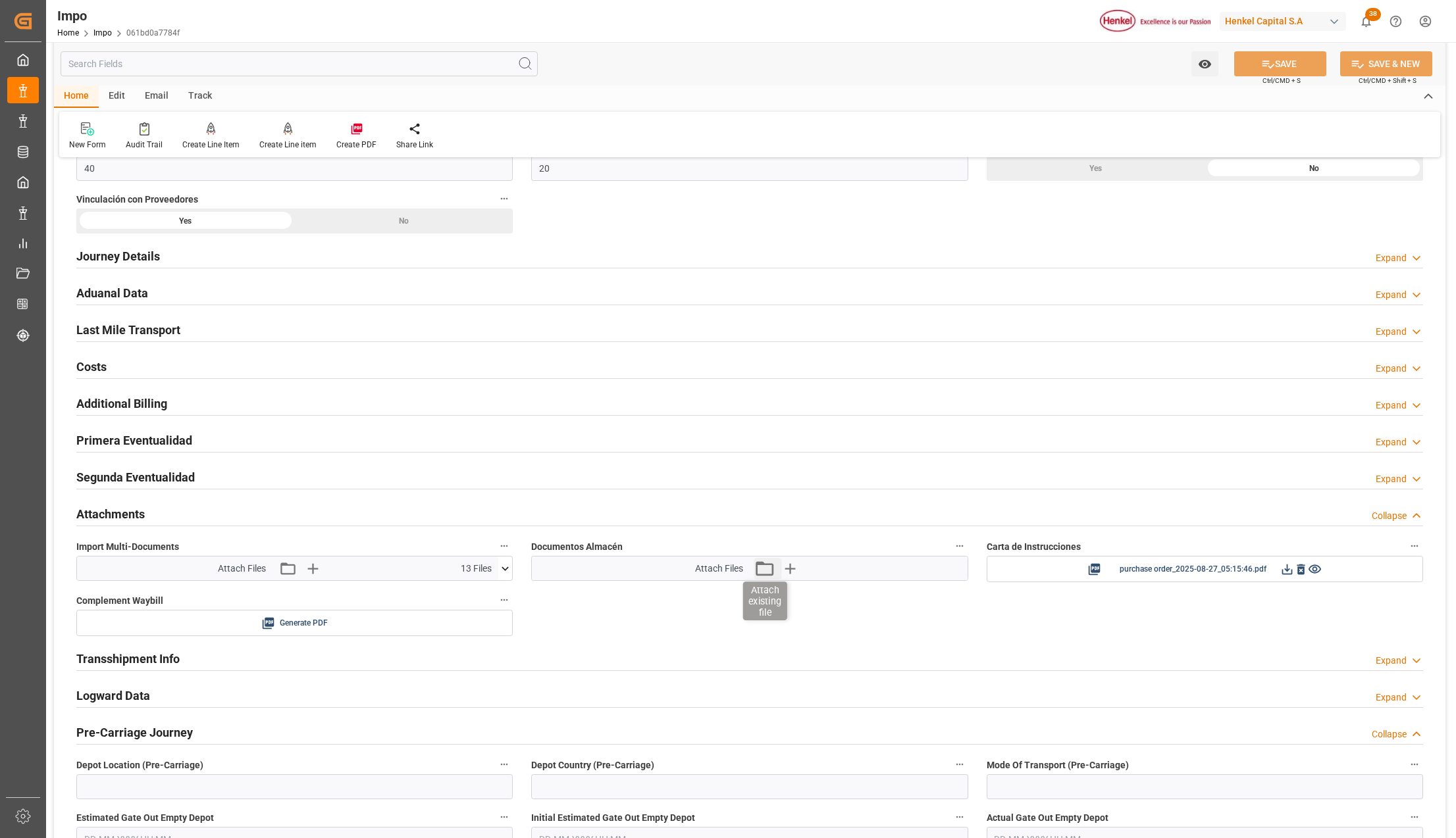
click at [758, 574] on icon "button" at bounding box center [764, 568] width 21 height 21
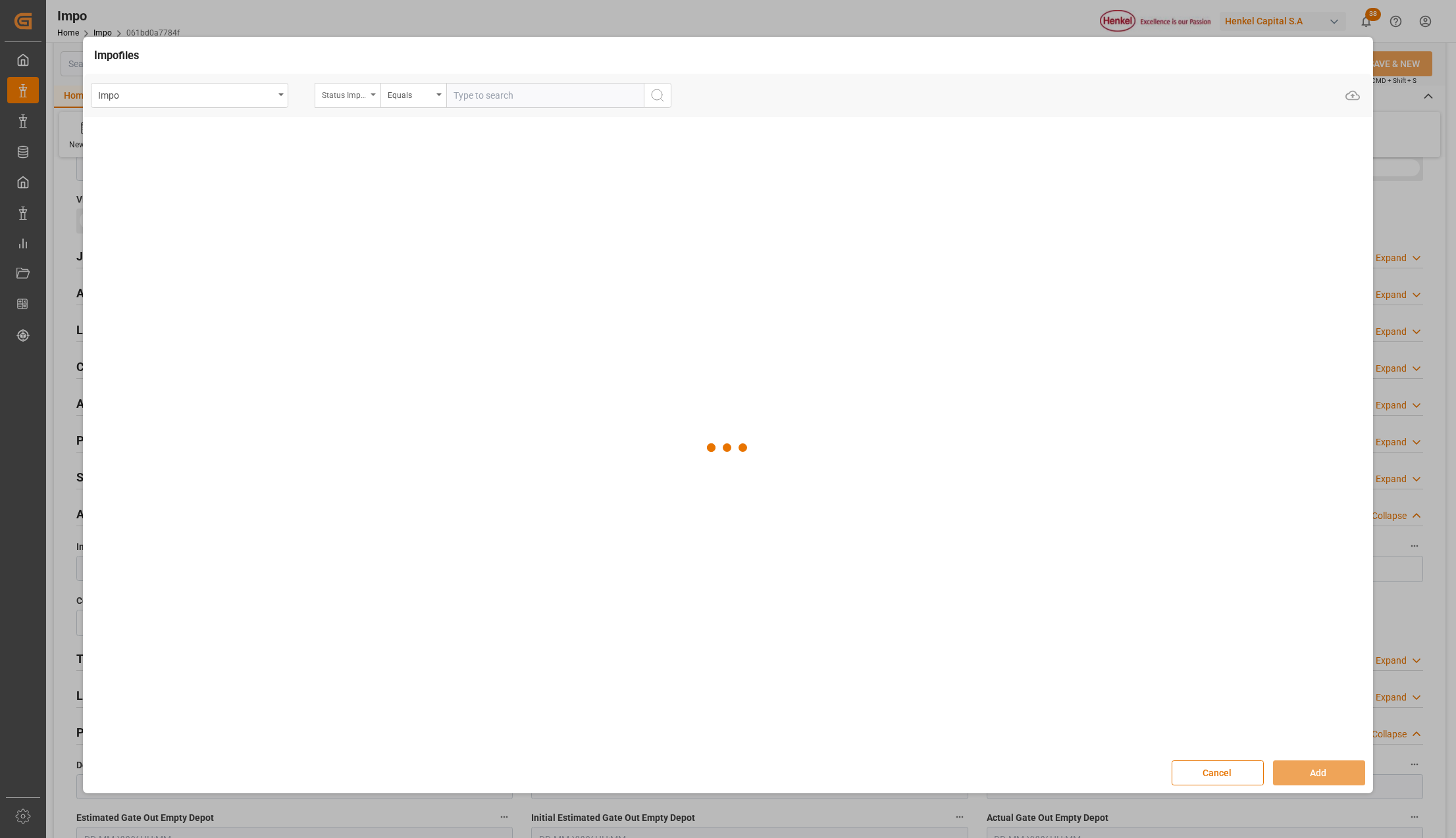
click at [346, 92] on div "Status Importación" at bounding box center [344, 93] width 44 height 15
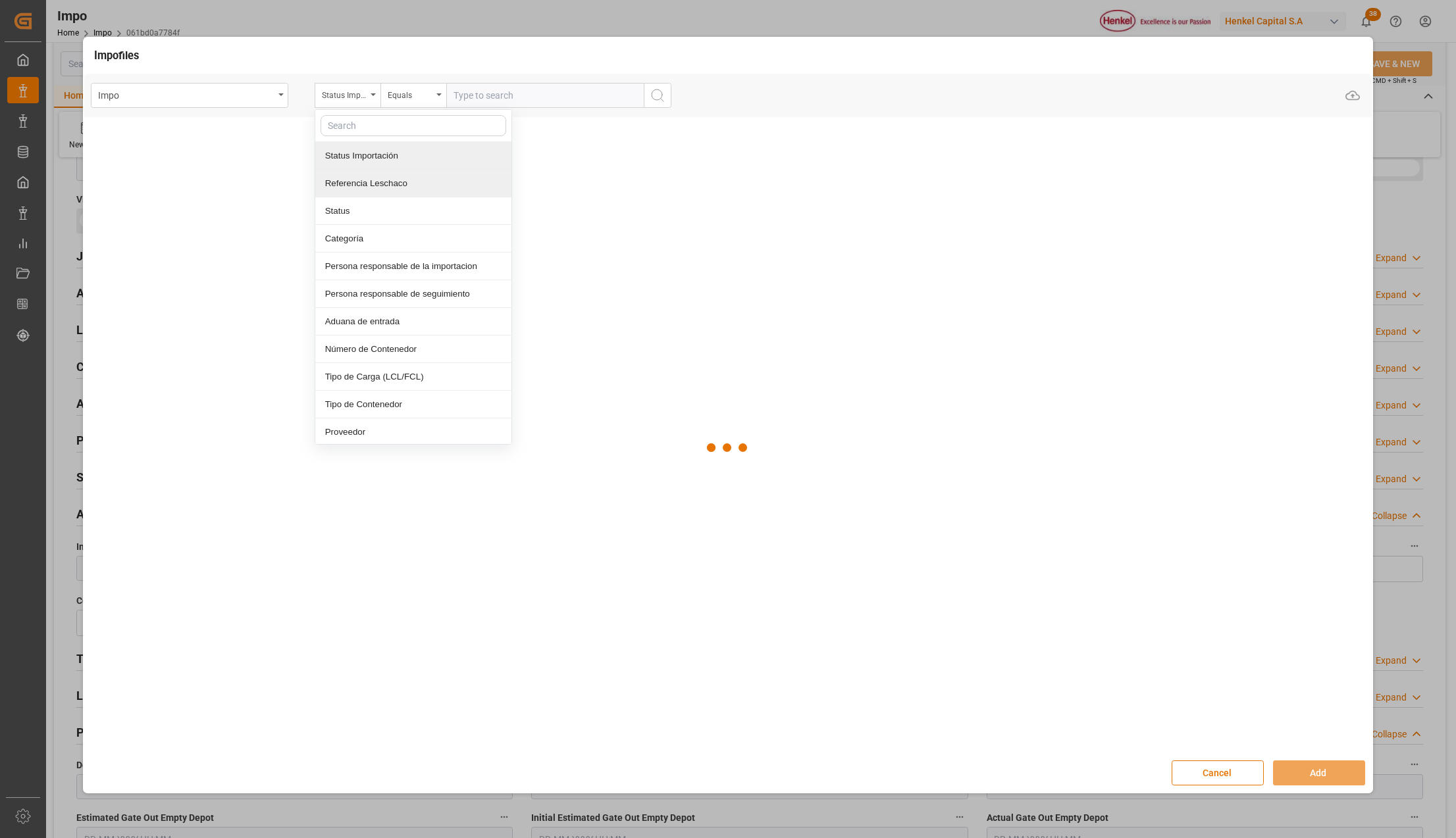
click at [363, 183] on div "Referencia Leschaco" at bounding box center [413, 184] width 196 height 28
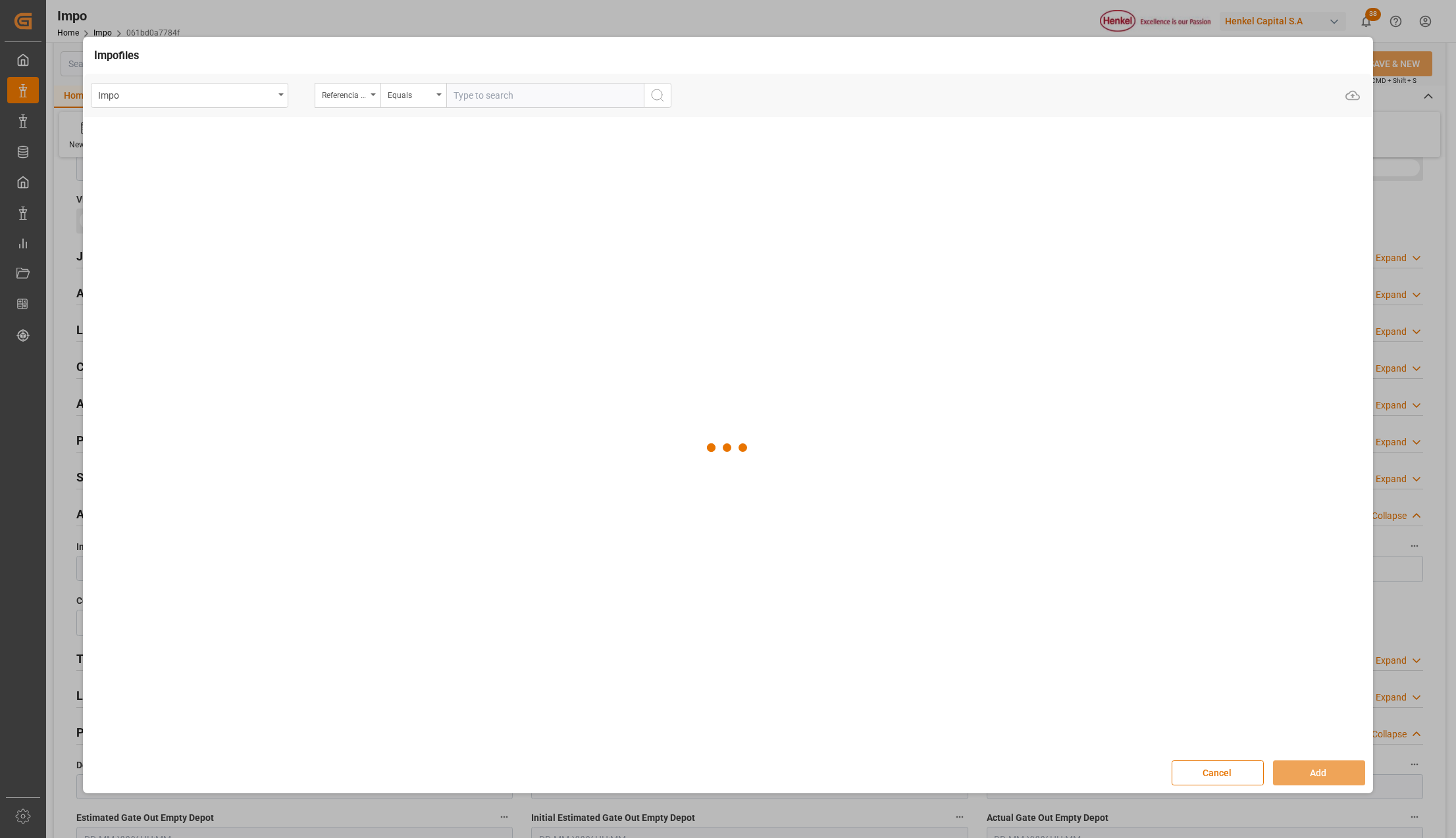
click at [495, 96] on input "text" at bounding box center [545, 96] width 197 height 25
paste input "DUS0187382"
type input "DUS0187382"
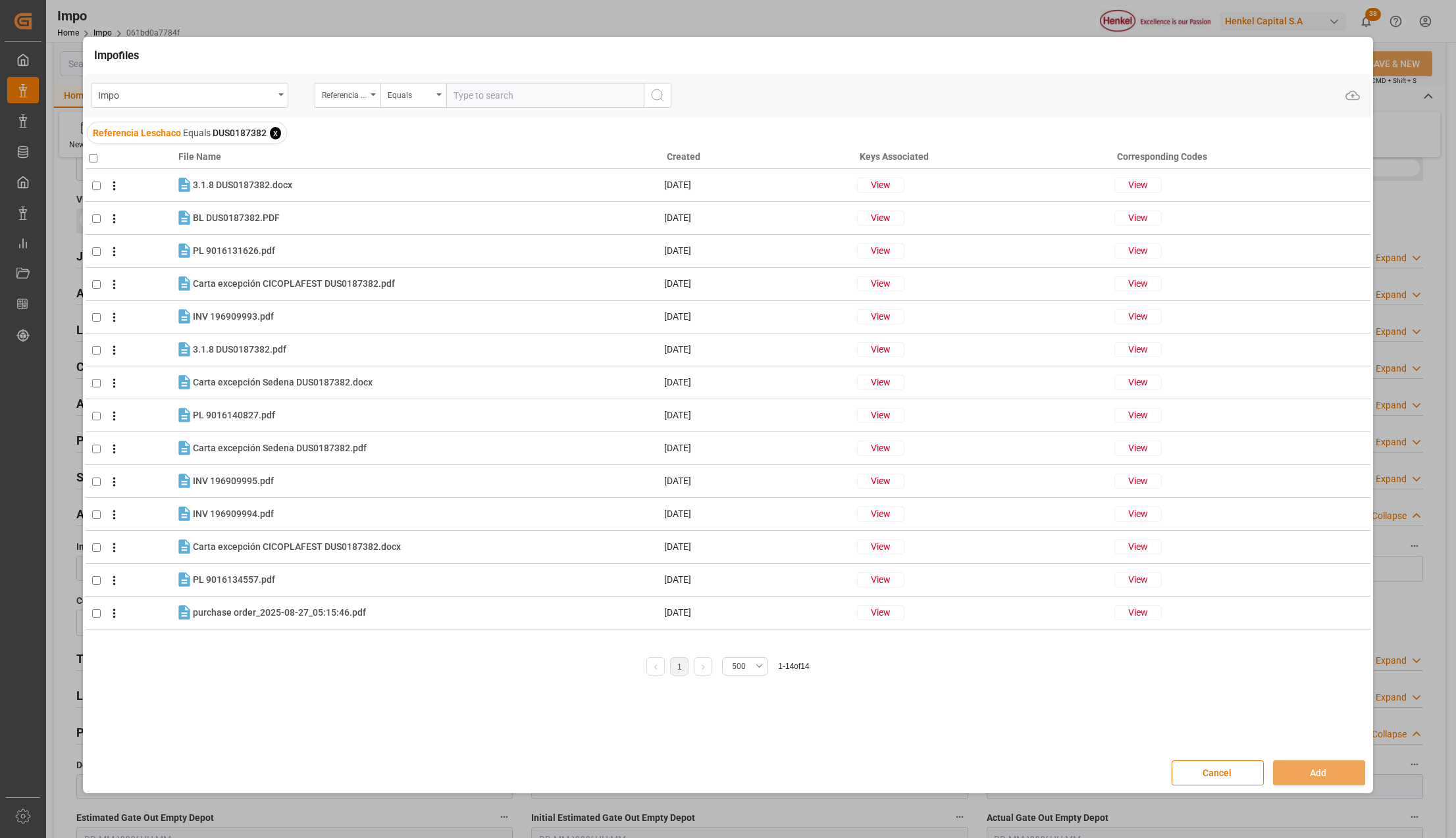
click at [464, 93] on input "text" at bounding box center [545, 96] width 197 height 25
paste input "DUS0187382"
type input "DUS0187382"
click at [92, 157] on input "checkbox" at bounding box center [92, 157] width 8 height 8
checkbox input "true"
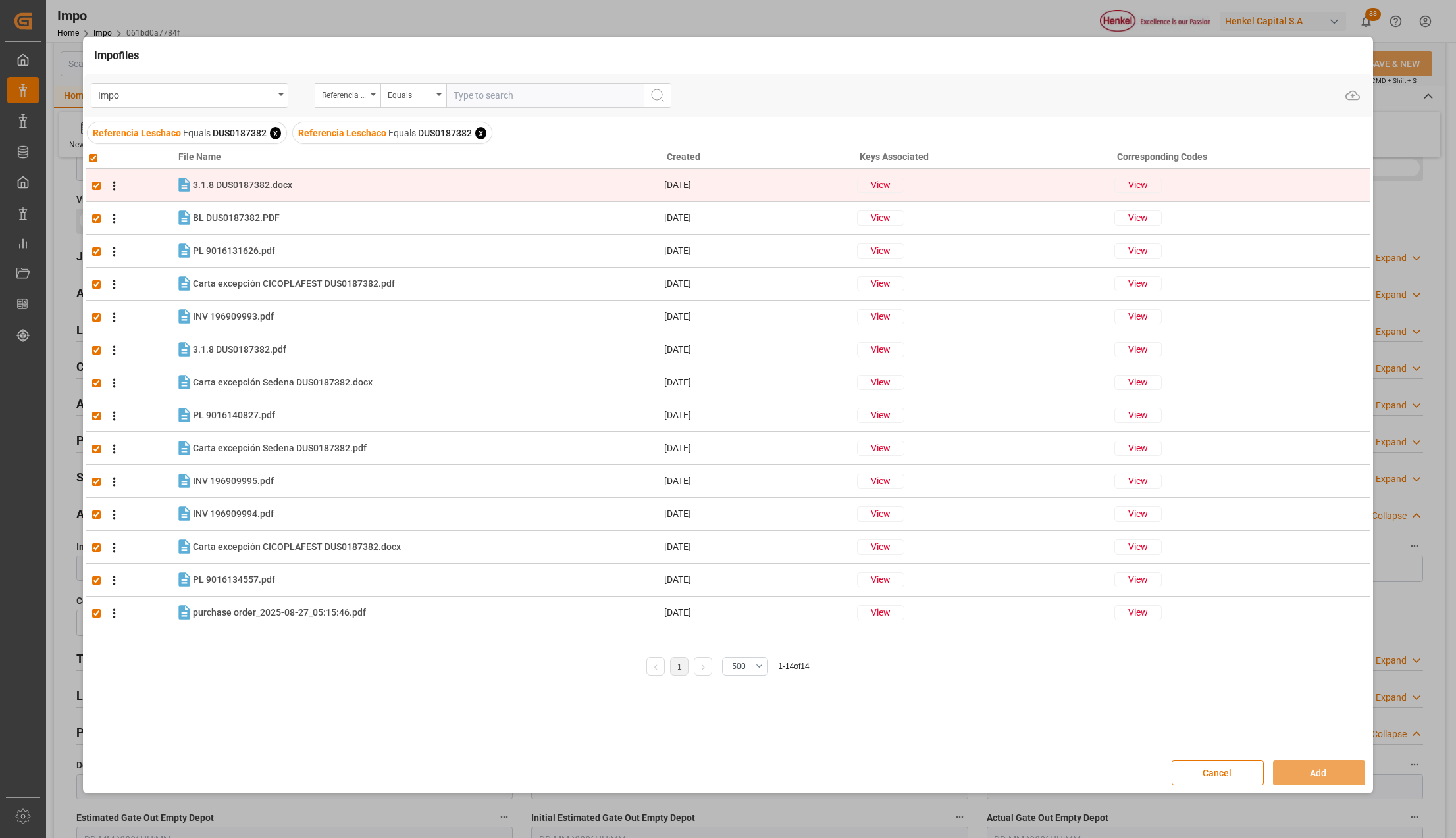
checkbox input "true"
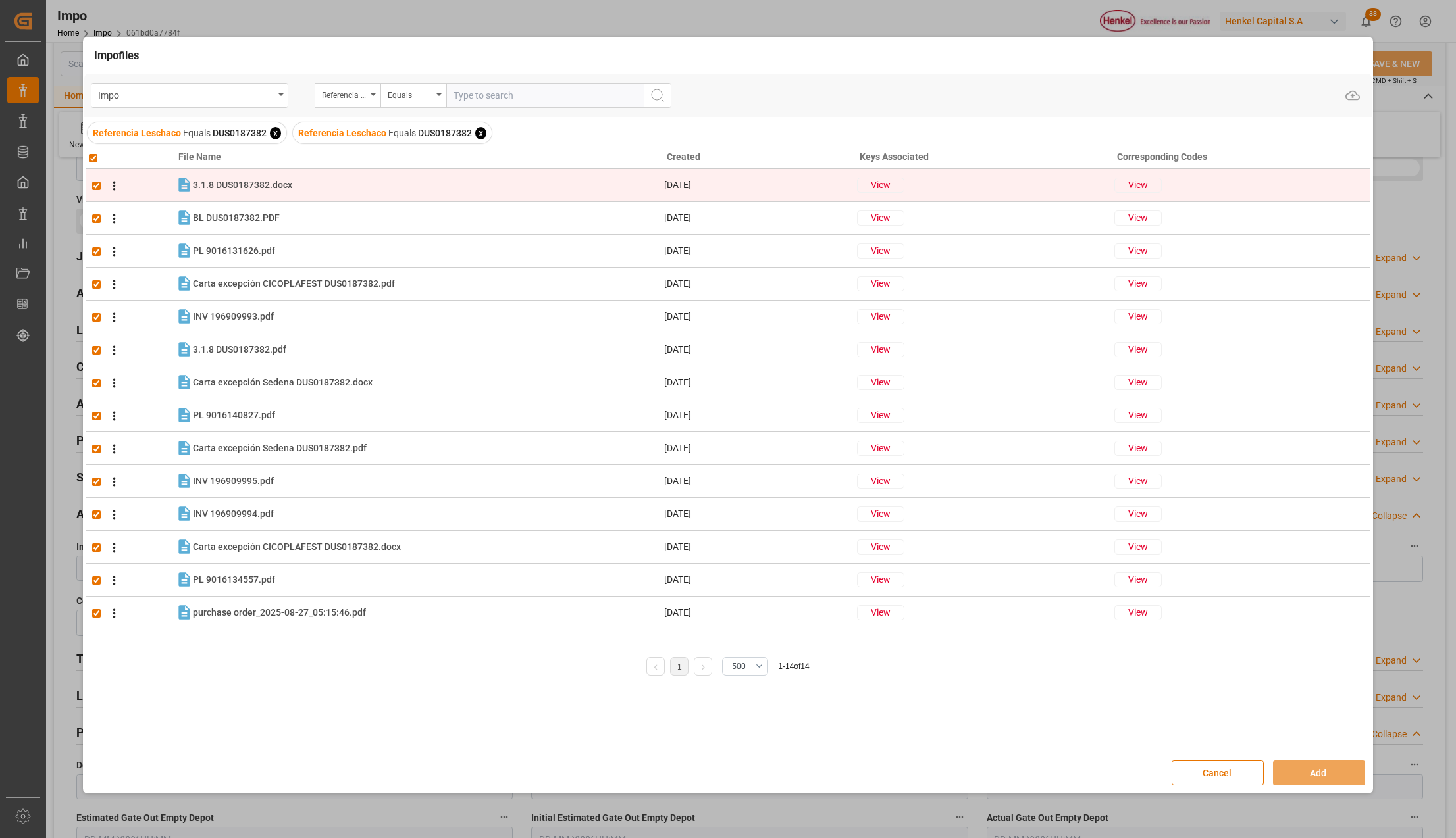
checkbox input "true"
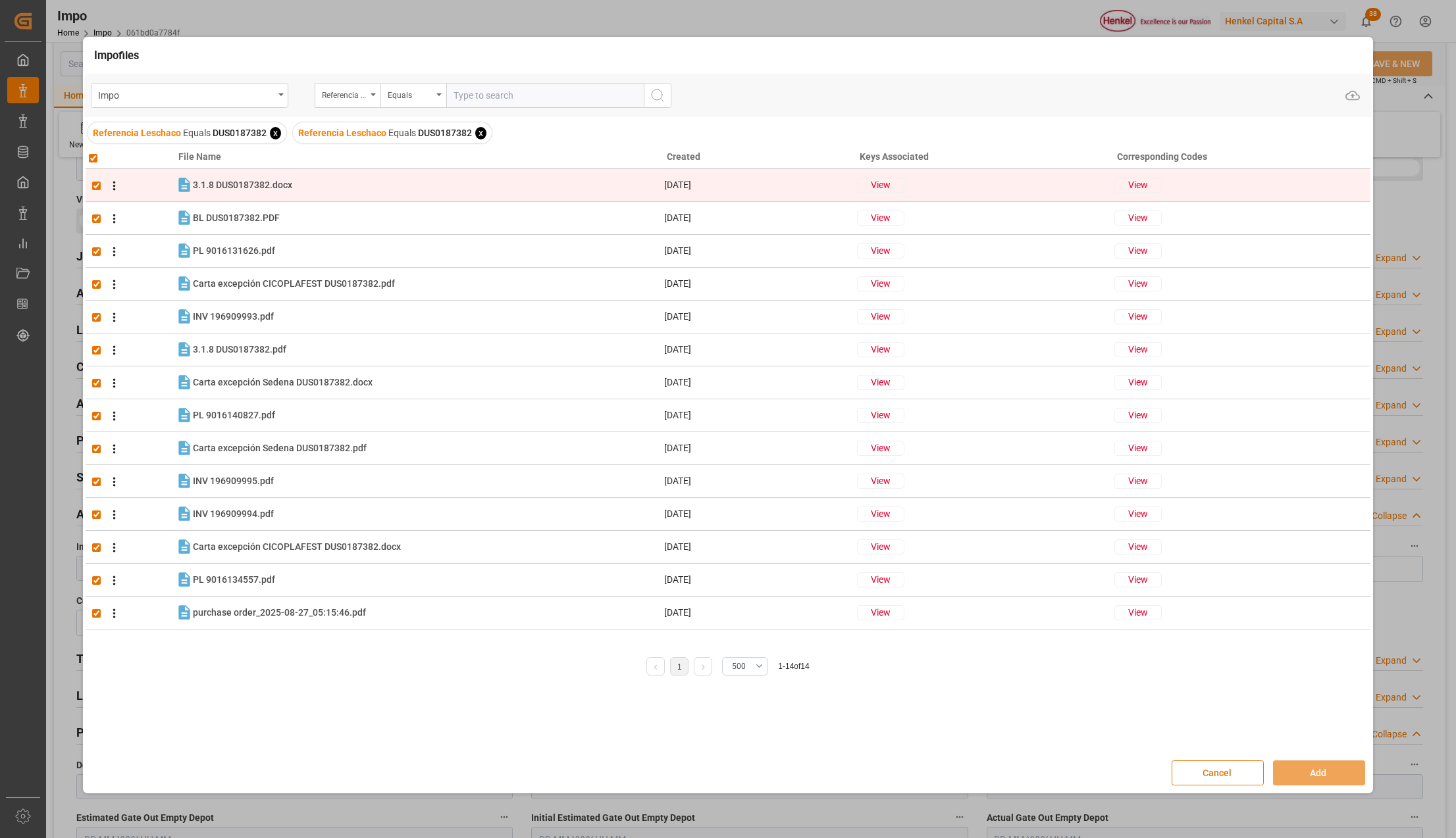
checkbox input "true"
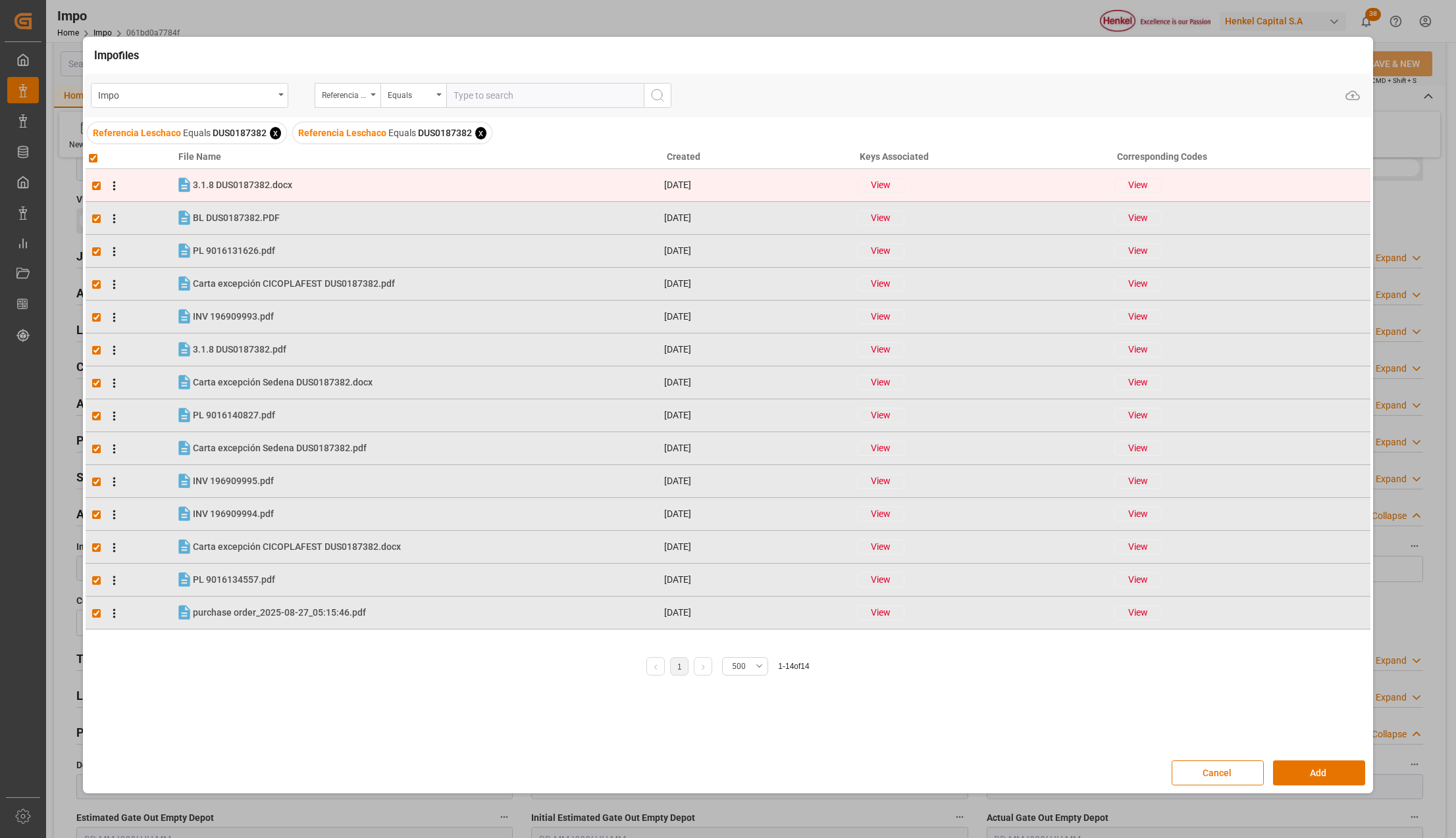
click at [95, 185] on input "checkbox" at bounding box center [96, 186] width 8 height 8
checkbox input "false"
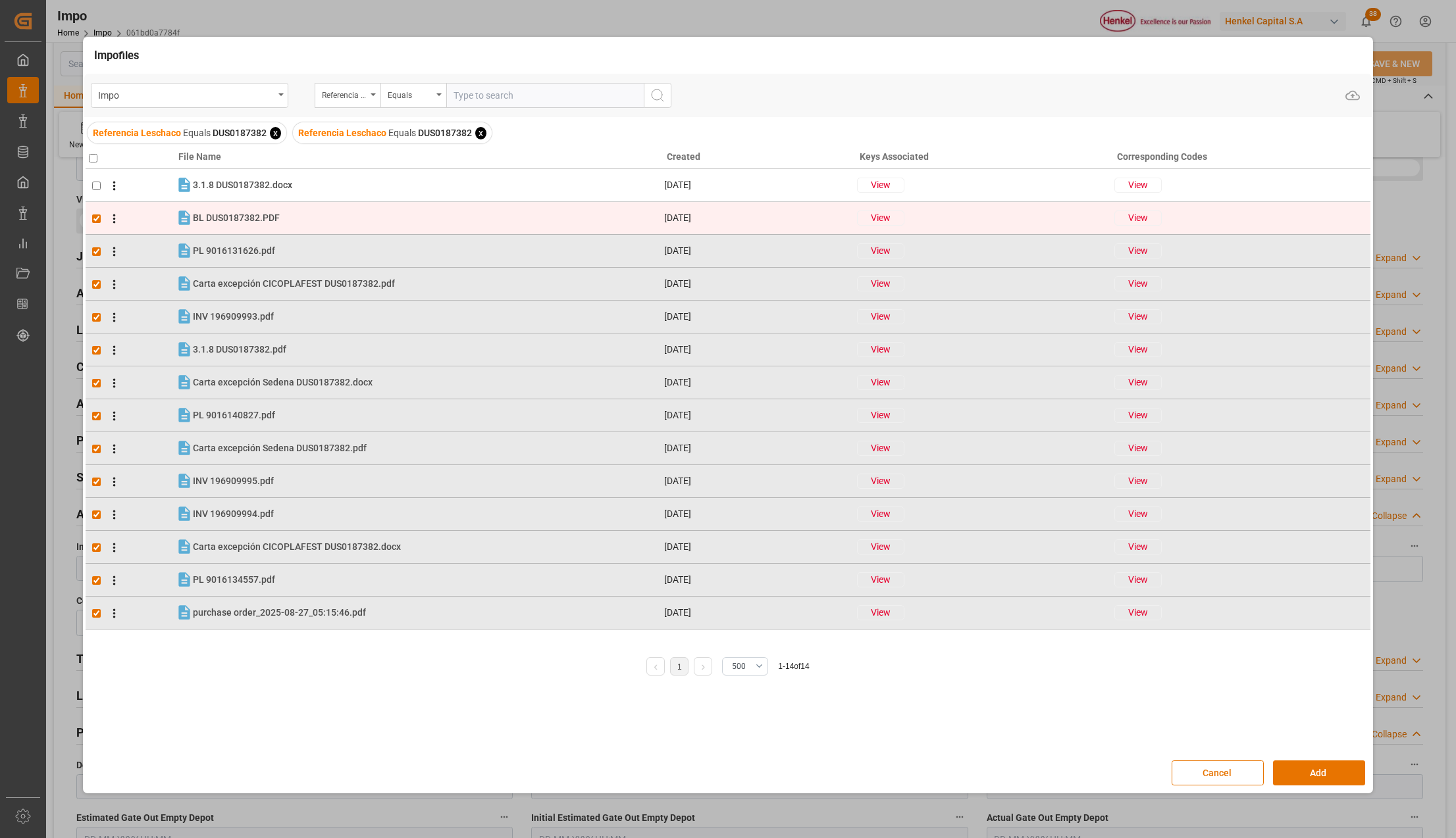
click at [95, 214] on input "checkbox" at bounding box center [96, 218] width 8 height 8
checkbox input "false"
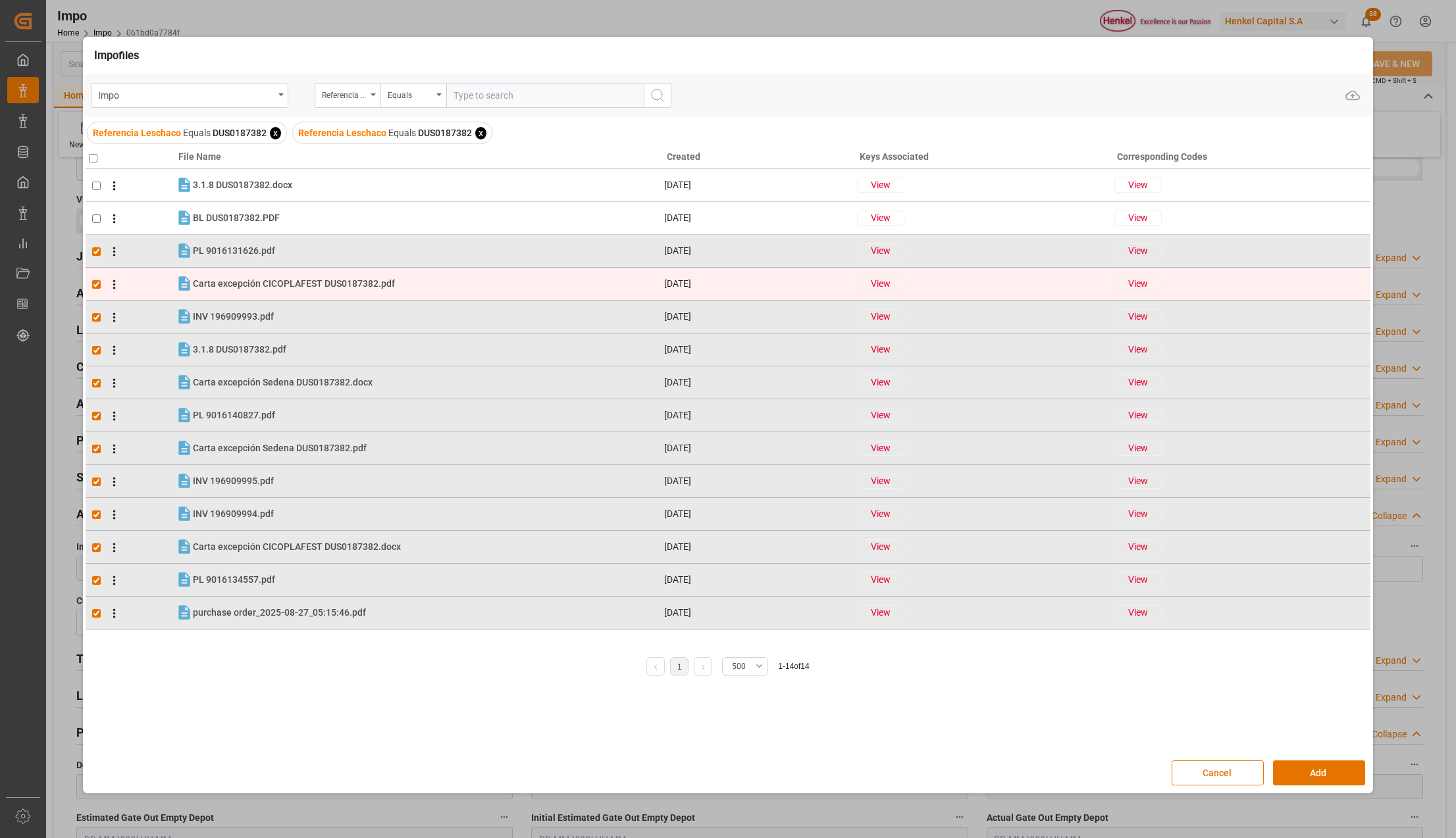
click at [95, 283] on input "checkbox" at bounding box center [96, 284] width 8 height 8
checkbox input "false"
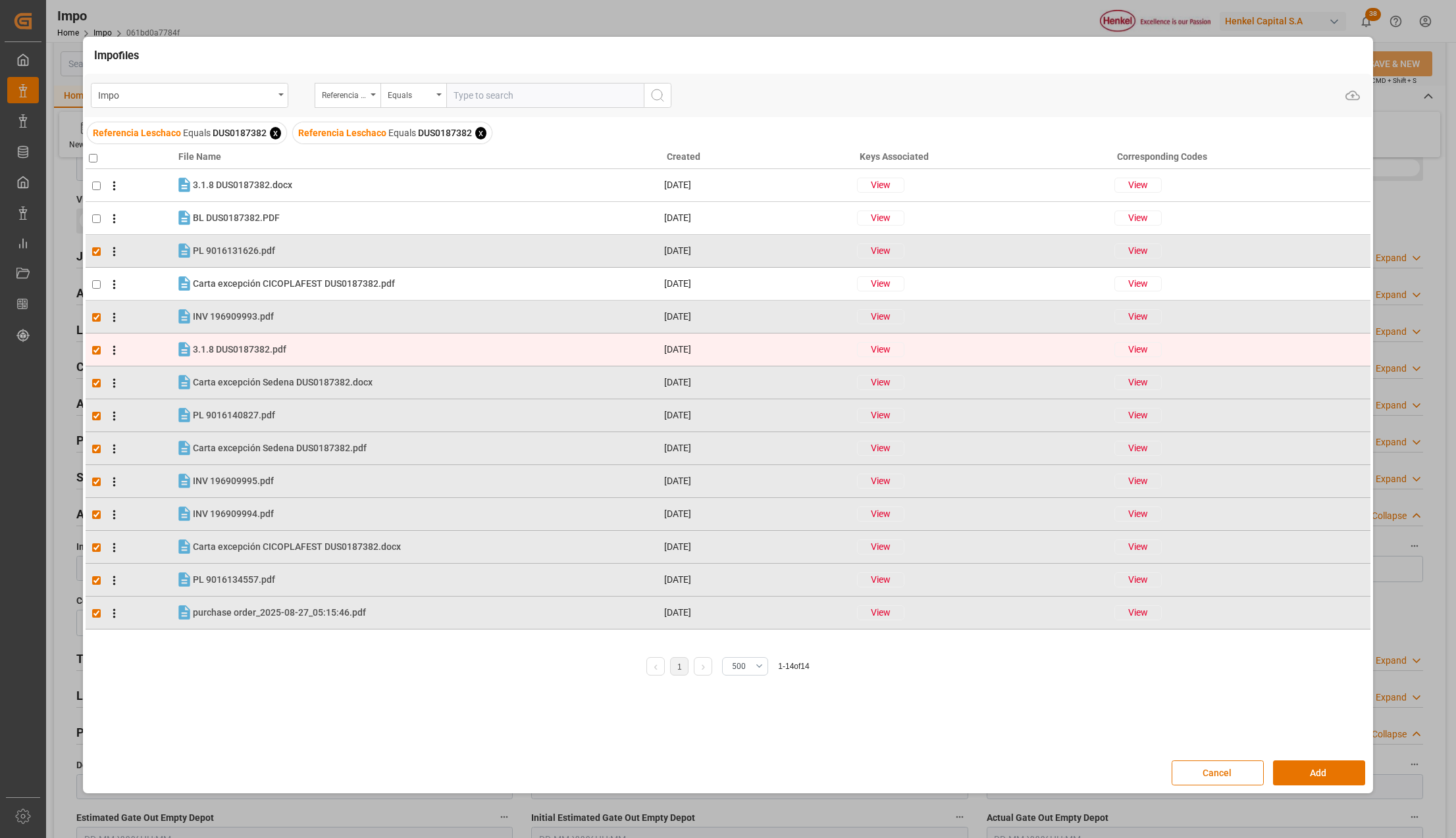
click at [93, 348] on input "checkbox" at bounding box center [96, 349] width 8 height 8
checkbox input "false"
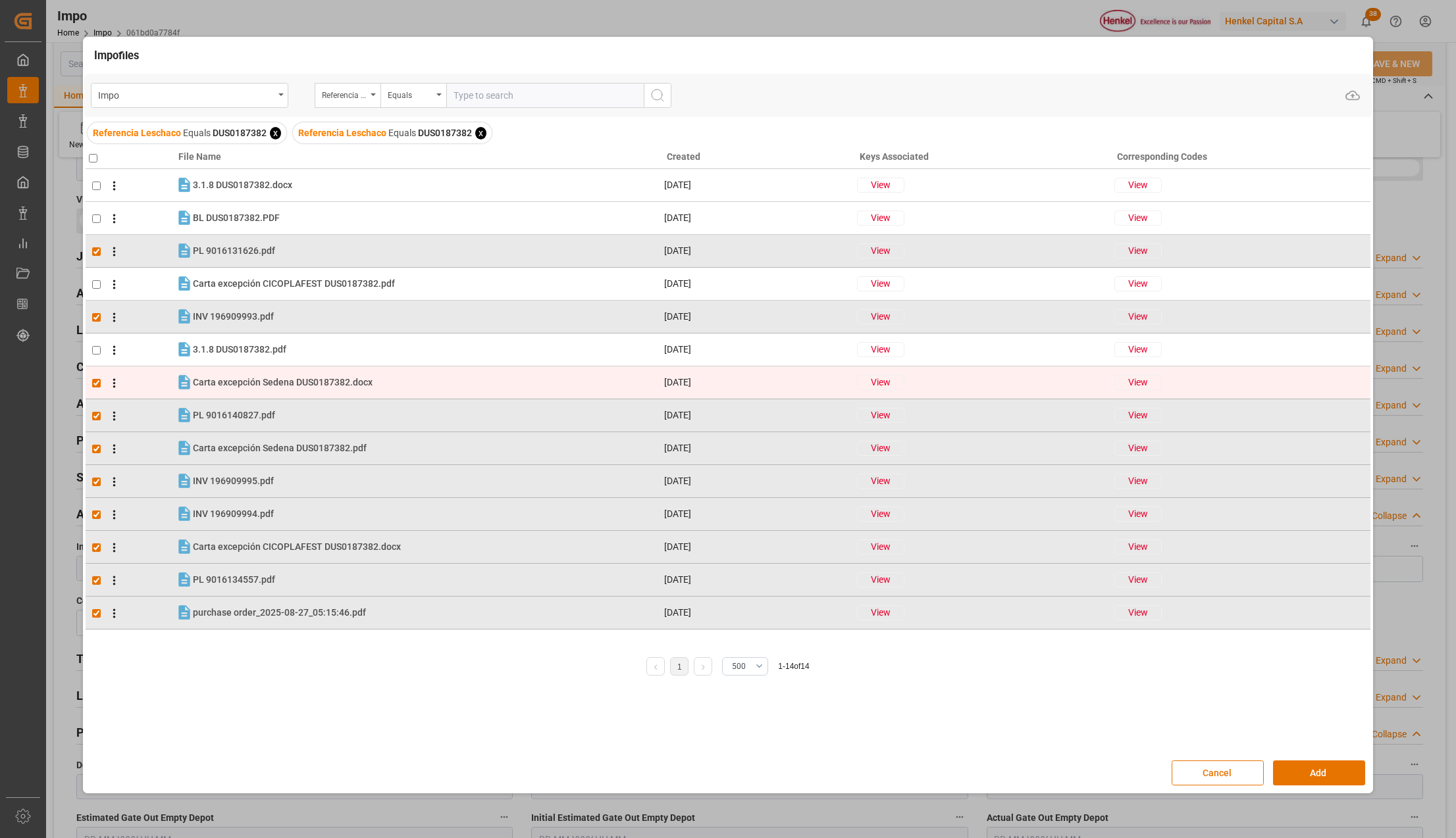
click at [100, 382] on input "checkbox" at bounding box center [96, 383] width 8 height 8
checkbox input "false"
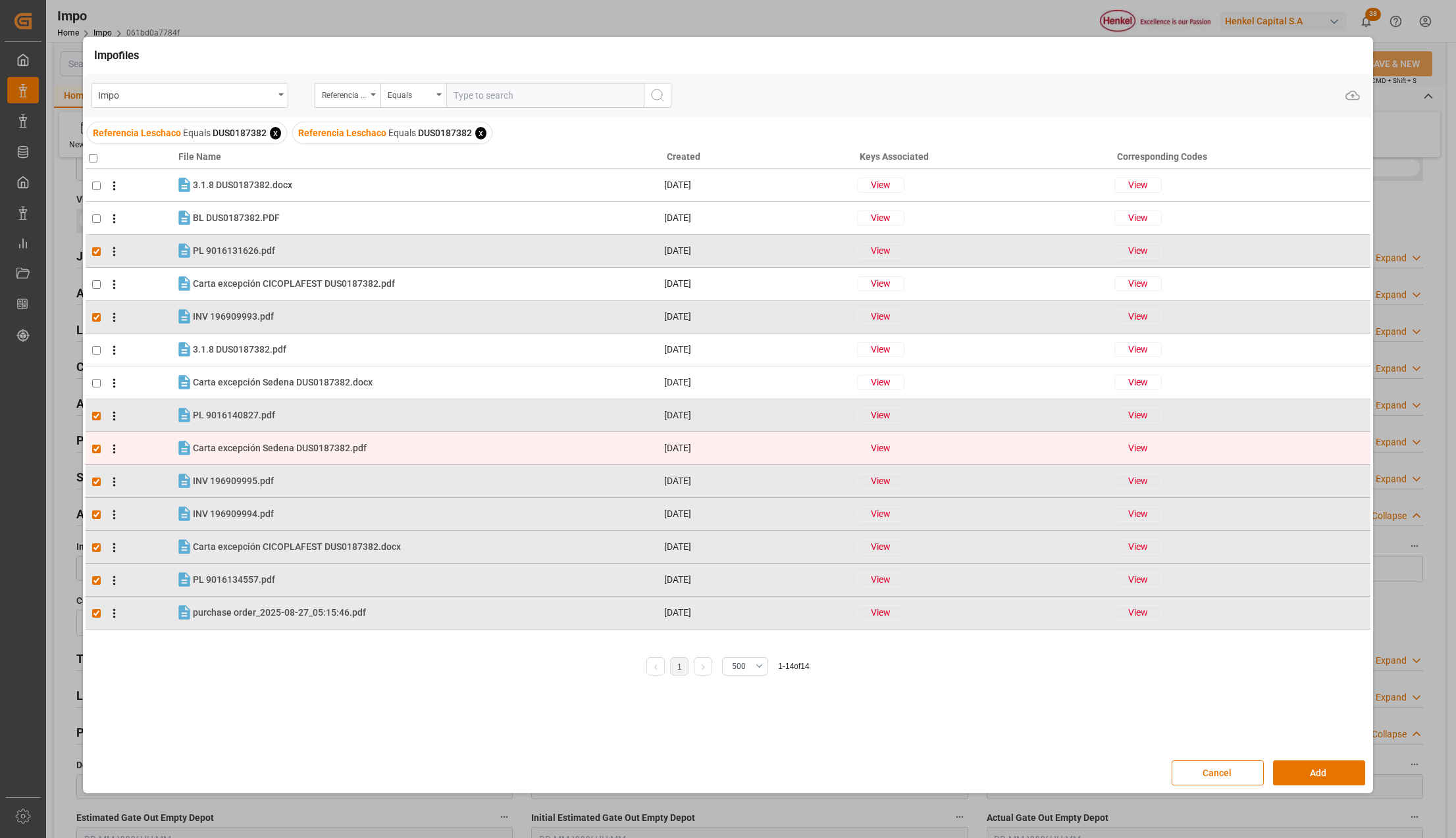
click at [95, 451] on input "checkbox" at bounding box center [96, 449] width 8 height 8
checkbox input "false"
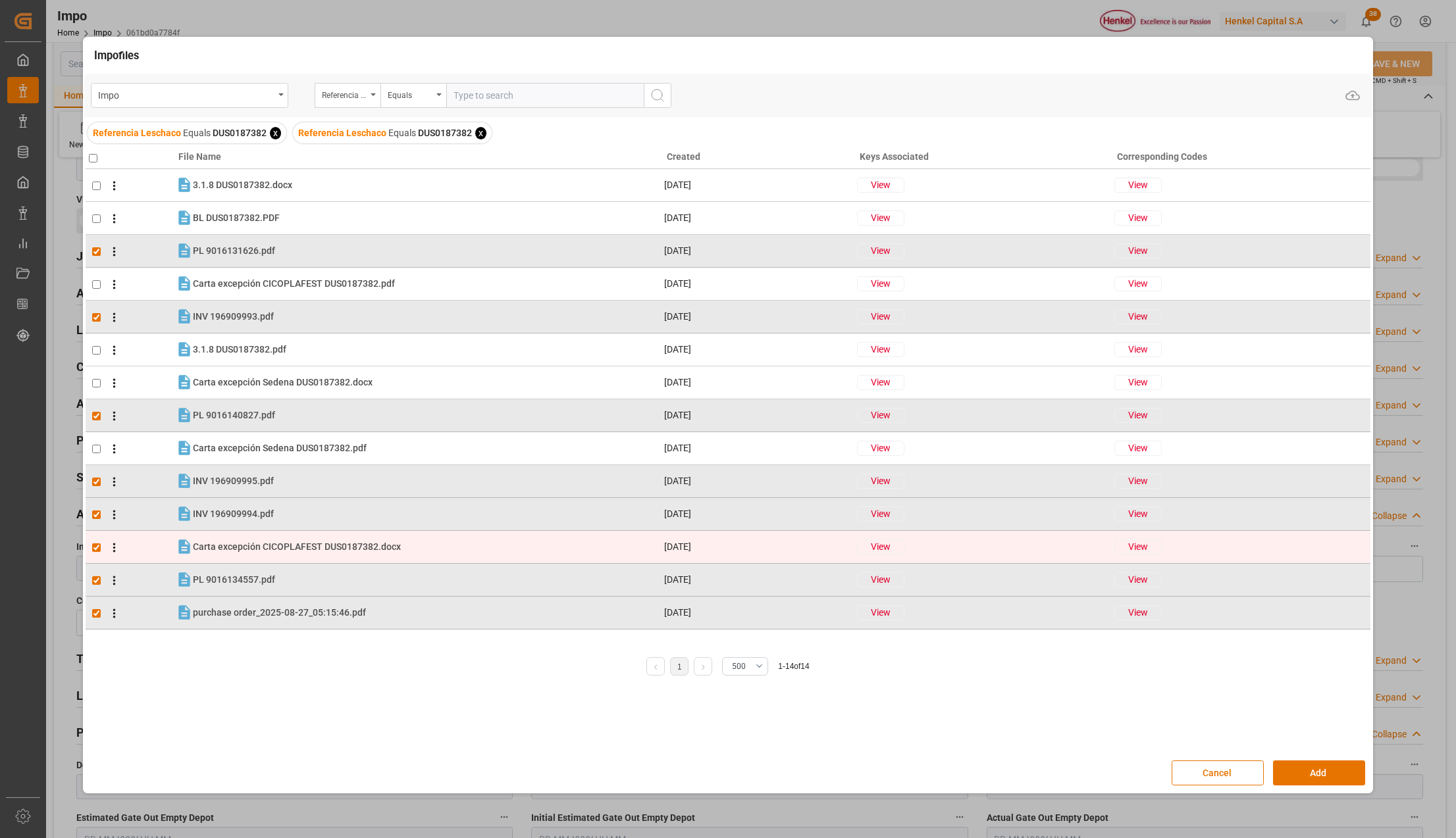
click at [92, 548] on input "checkbox" at bounding box center [96, 548] width 8 height 8
checkbox input "false"
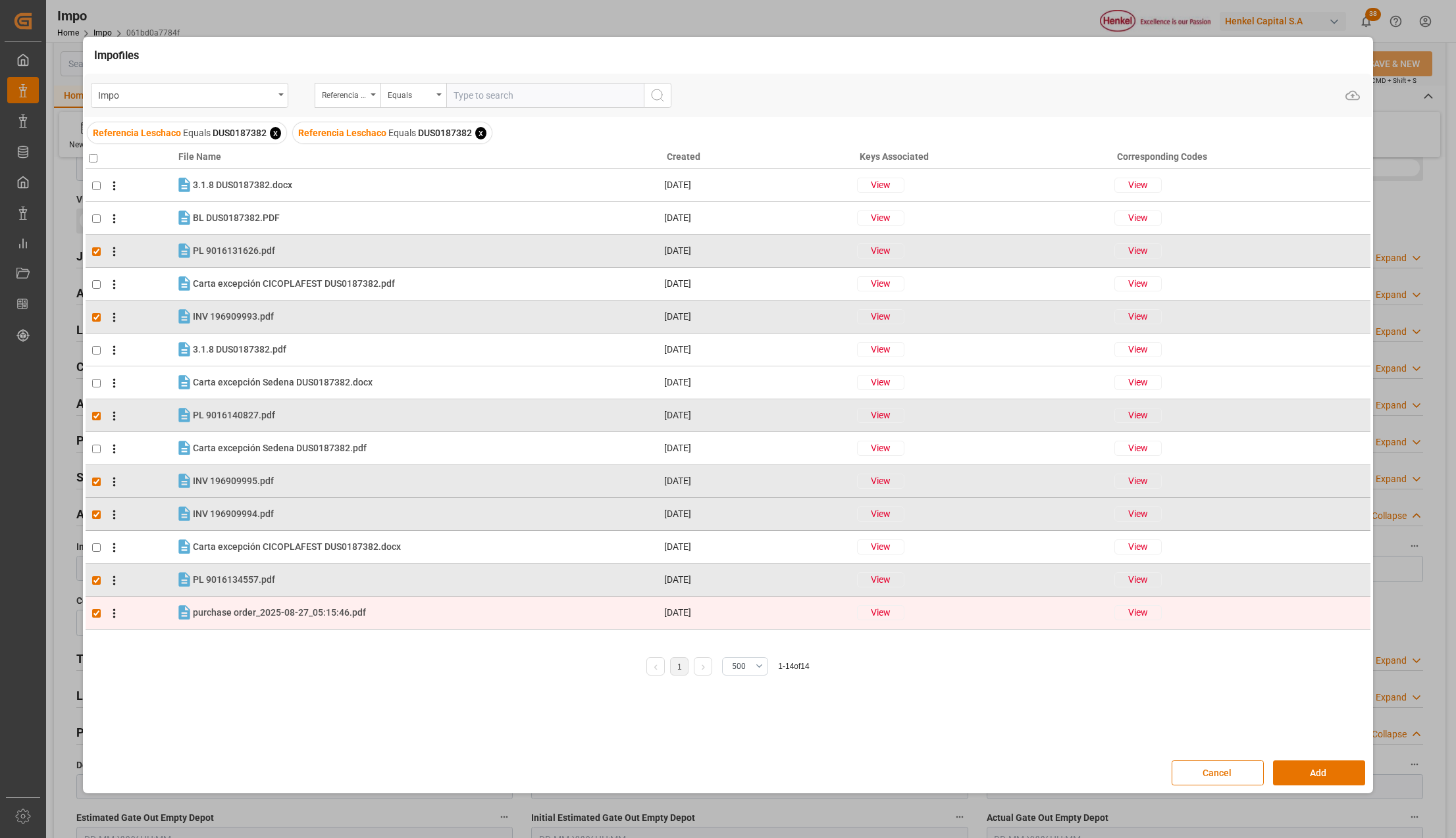
click at [99, 612] on input "checkbox" at bounding box center [96, 613] width 8 height 8
checkbox input "false"
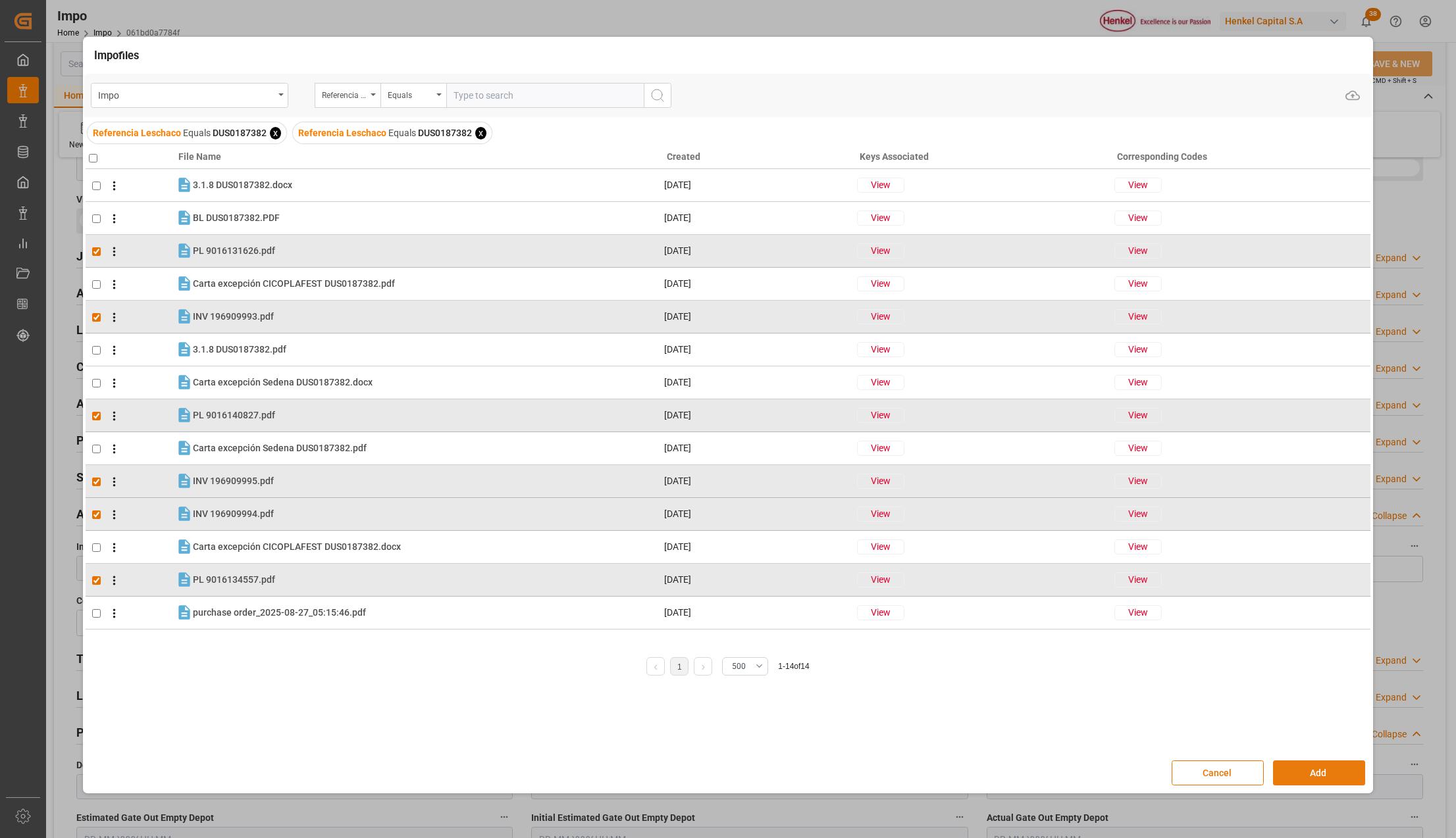
click at [1347, 776] on button "Add" at bounding box center [1318, 774] width 92 height 25
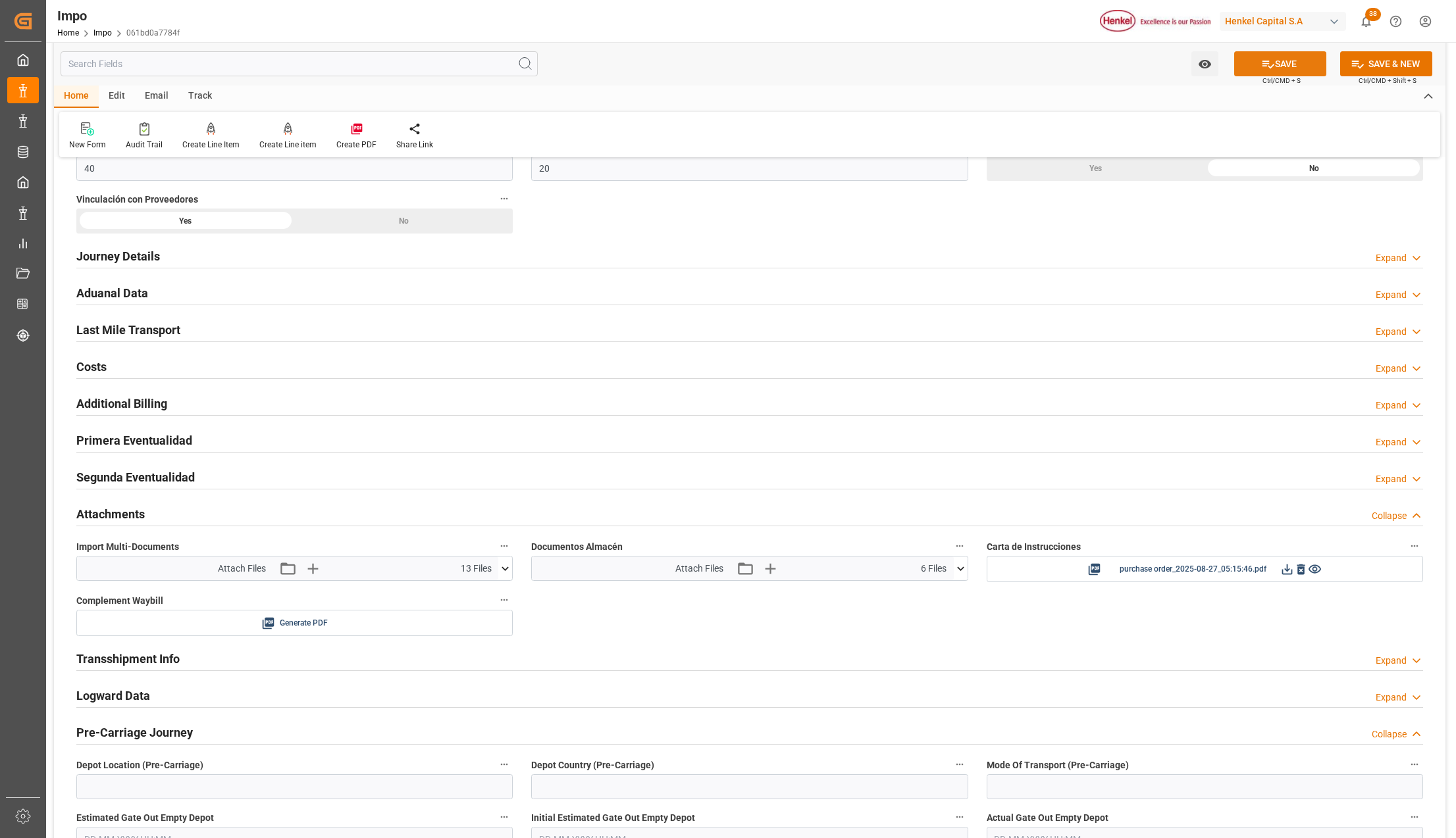
click at [1285, 69] on button "SAVE" at bounding box center [1280, 64] width 92 height 25
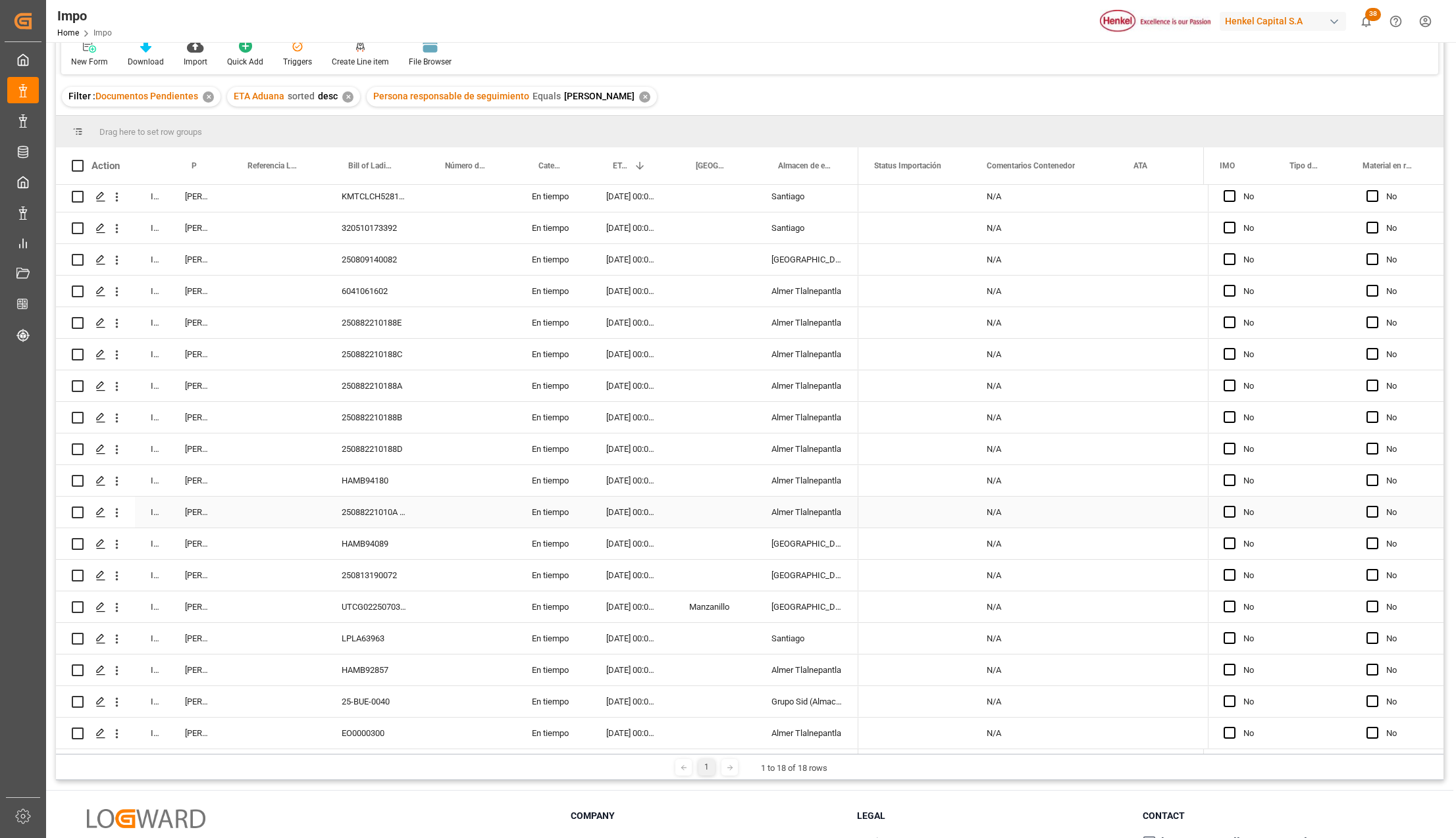
scroll to position [175, 0]
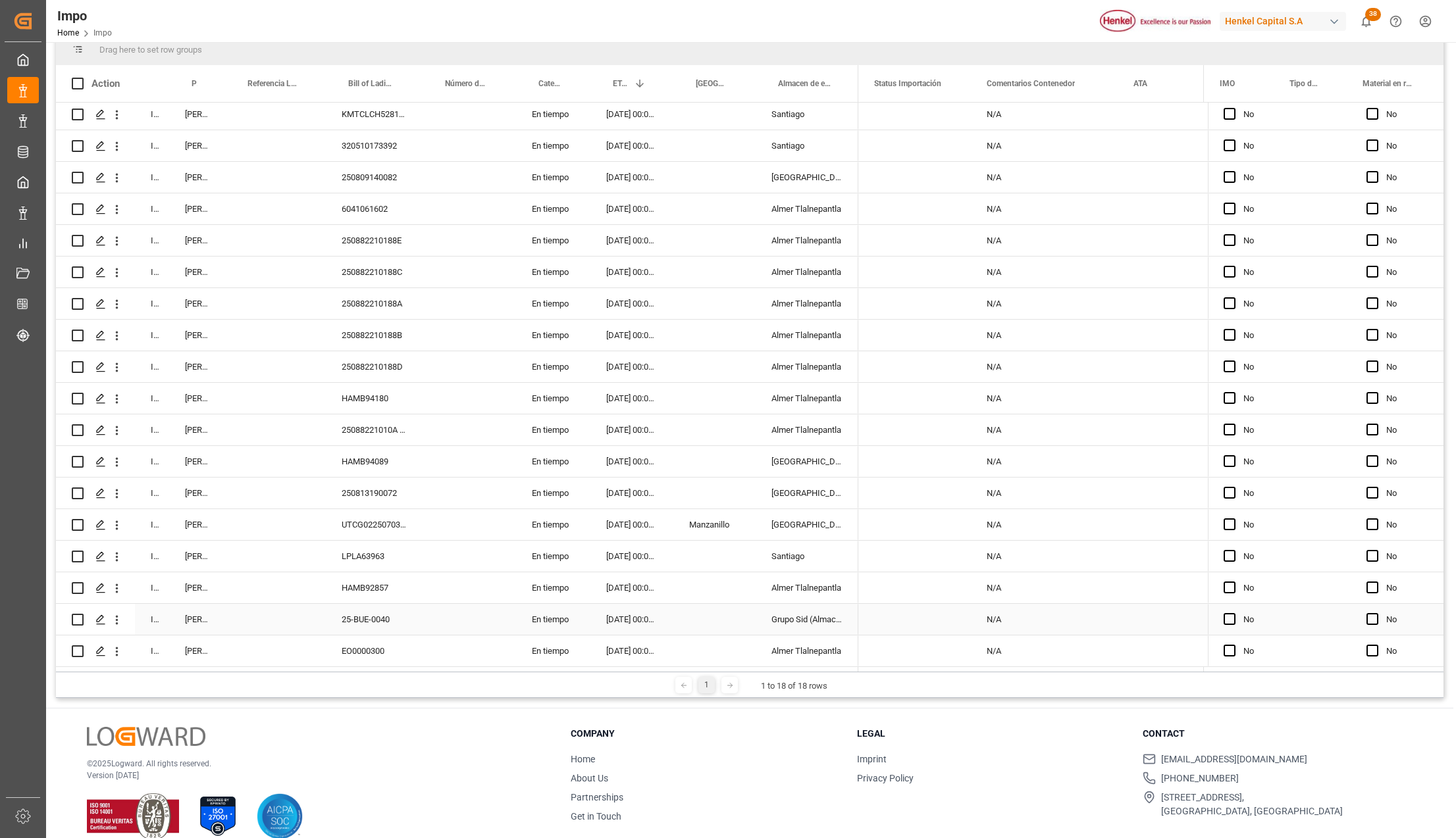
click at [638, 612] on div "03-09-2025 00:00:00" at bounding box center [632, 620] width 83 height 31
click at [532, 614] on div "En tiempo" at bounding box center [553, 620] width 74 height 31
click at [391, 614] on div "25-BUE-0040" at bounding box center [374, 620] width 97 height 31
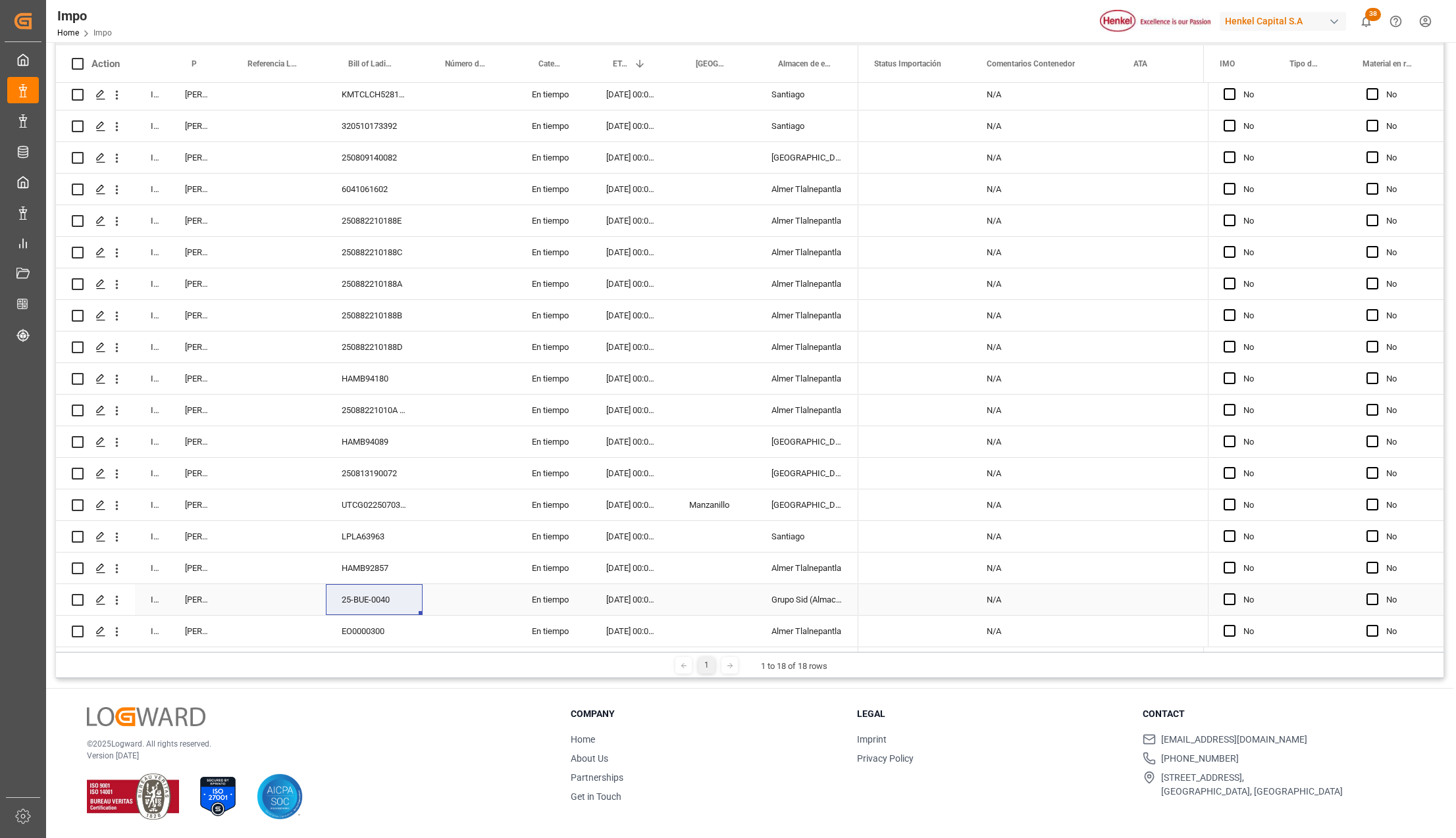
scroll to position [8, 0]
click at [116, 594] on icon "open menu" at bounding box center [116, 600] width 14 height 14
click at [136, 619] on span "Press SPACE to select this row." at bounding box center [131, 624] width 23 height 14
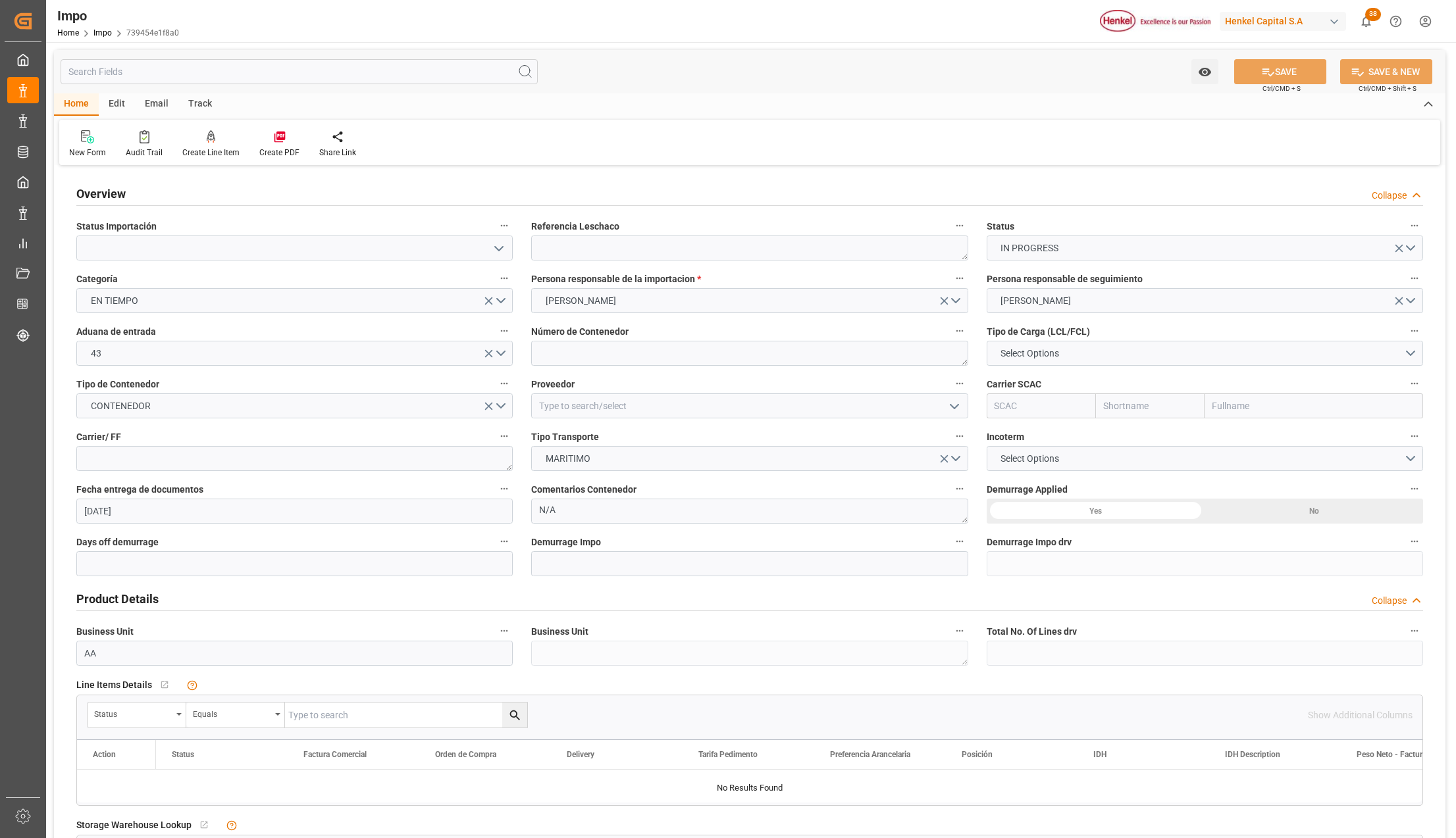
type input "[DATE]"
click at [492, 249] on icon "open menu" at bounding box center [498, 248] width 15 height 15
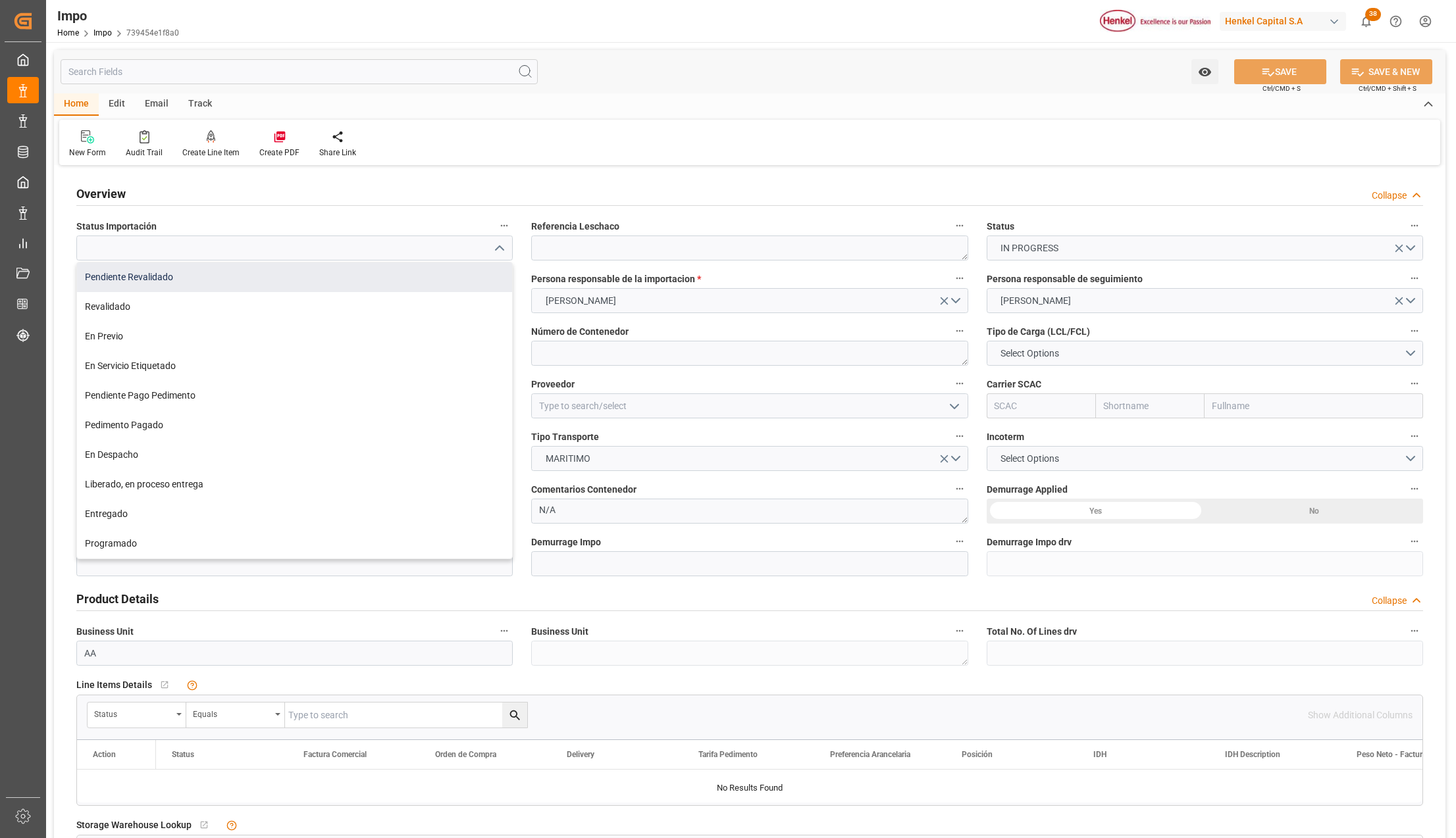
click at [194, 280] on div "Pendiente Revalidado" at bounding box center [294, 277] width 435 height 30
type input "Pendiente Revalidado"
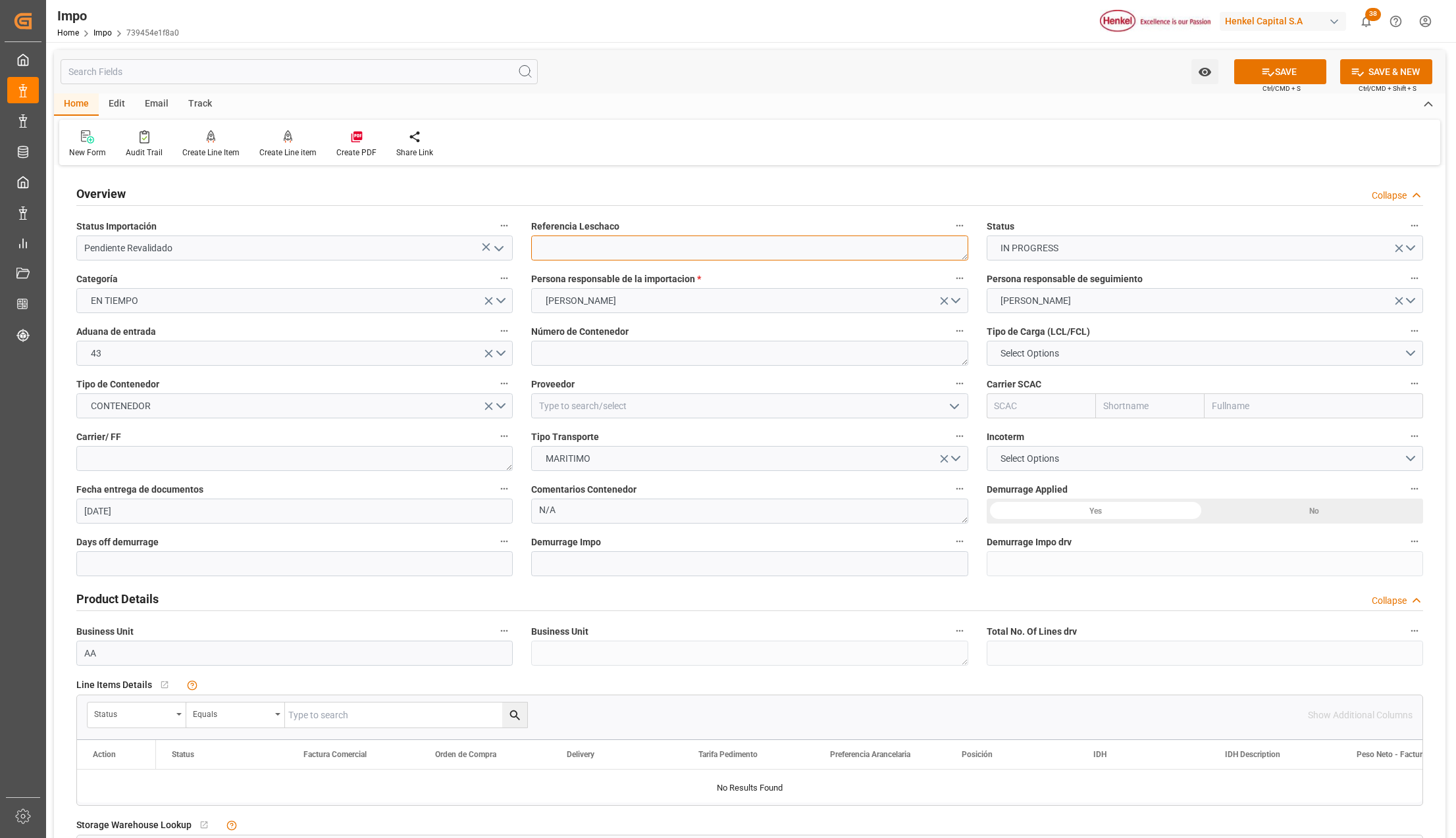
click at [616, 238] on textarea at bounding box center [749, 248] width 436 height 25
paste textarea "5-BUE-0040"
type textarea "25-BUE-0040"
click at [1049, 351] on span "Select Options" at bounding box center [1029, 353] width 71 height 14
click at [1023, 406] on div "FCL 40"" at bounding box center [1204, 412] width 435 height 28
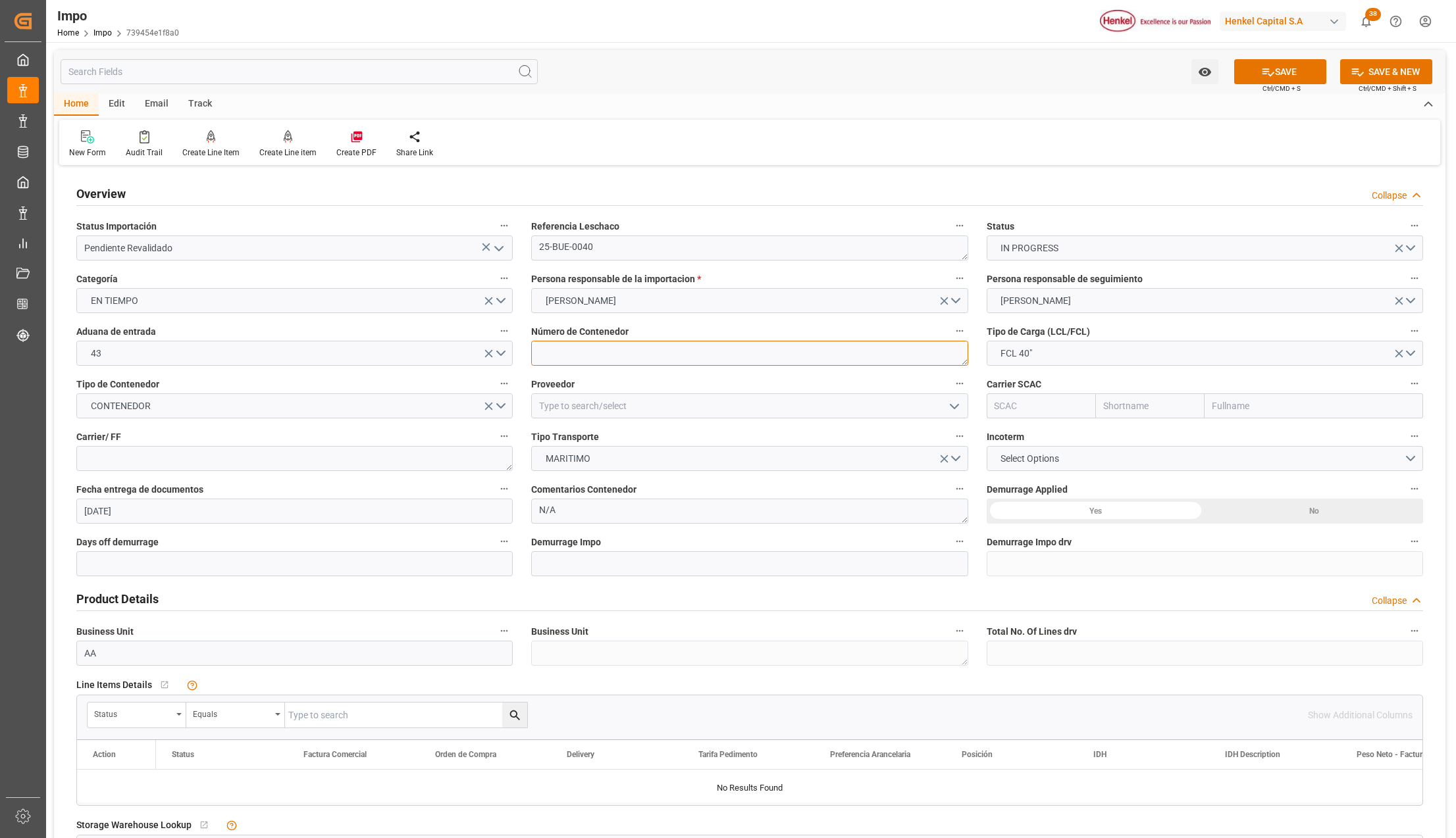
click at [603, 356] on textarea at bounding box center [749, 354] width 436 height 25
click at [577, 363] on textarea at bounding box center [749, 354] width 436 height 25
paste textarea "ZCSU6859170"
click at [574, 350] on textarea "ZCSU6859170" at bounding box center [749, 354] width 436 height 25
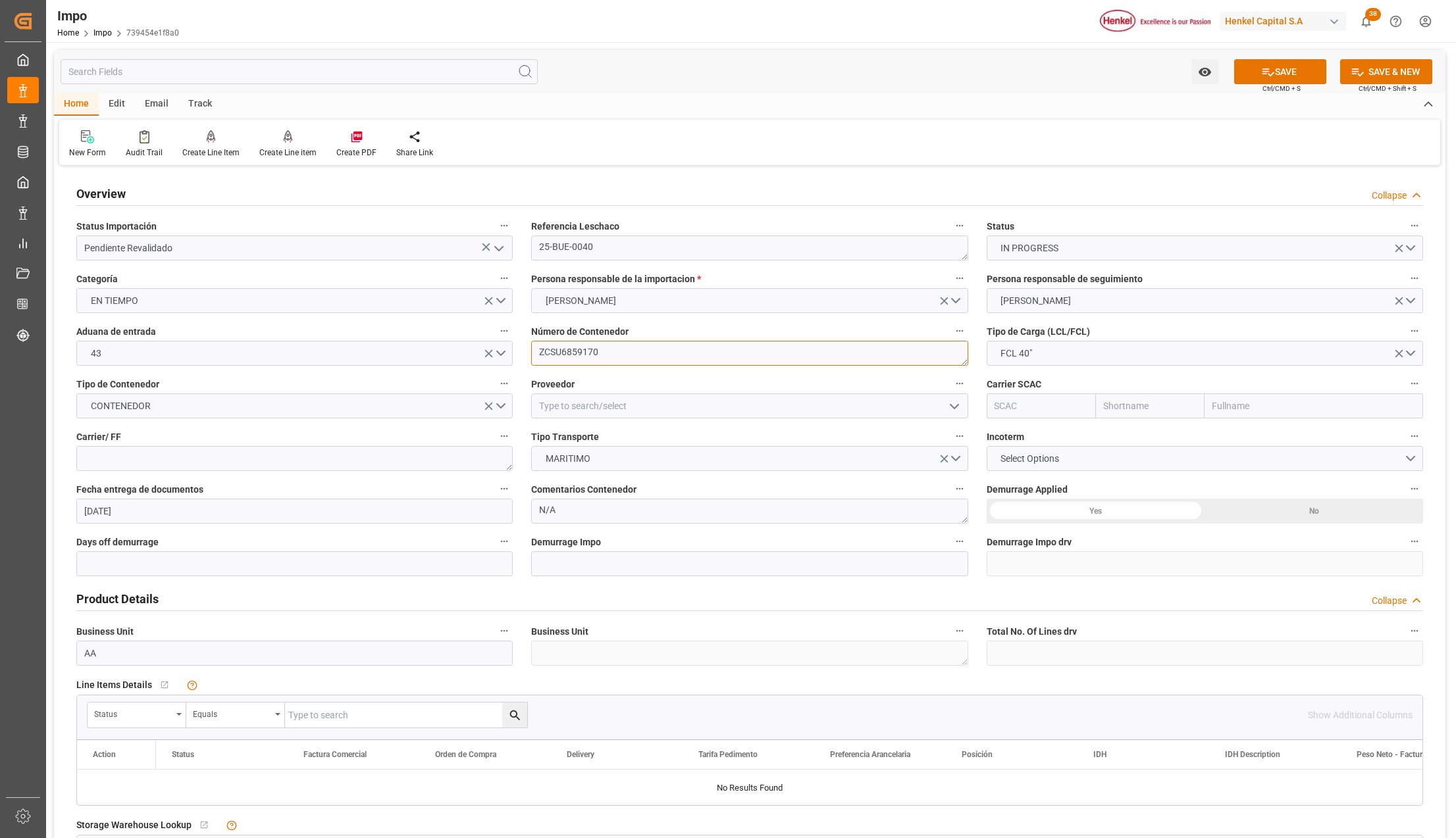
type textarea "ZCSU6859170"
